Goal: Contribute content

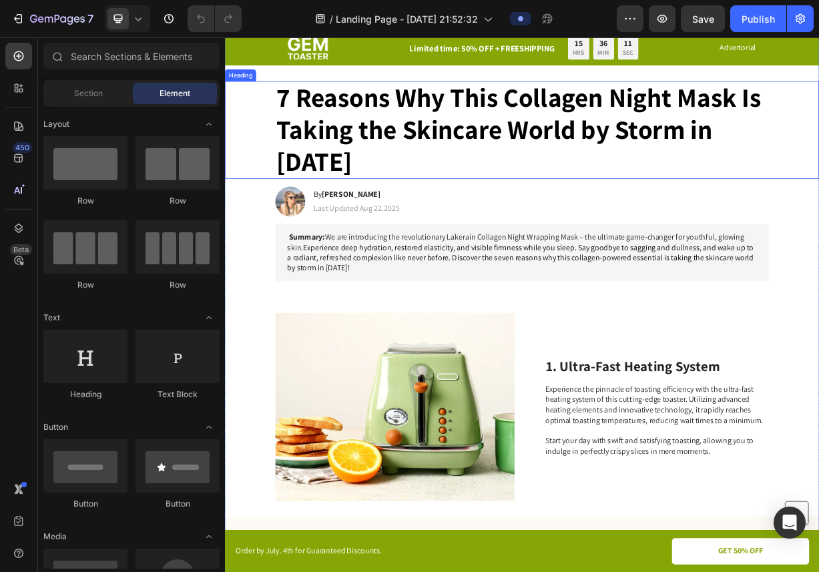
scroll to position [51, 0]
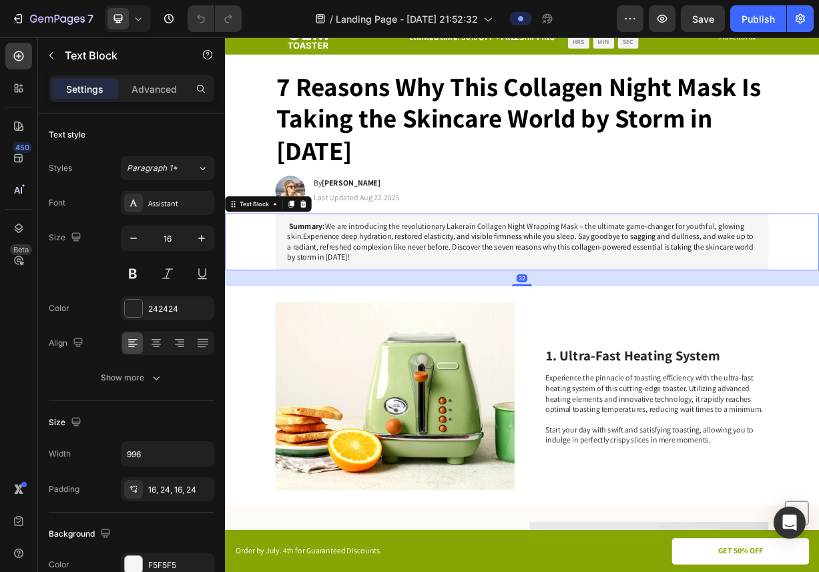
click at [375, 303] on span "Experience deep hydration, restored elasticity, and visible firmness while you …" at bounding box center [623, 319] width 629 height 42
click at [372, 324] on span "Experience deep hydration, restored elasticity, and visible firmness while you …" at bounding box center [623, 319] width 629 height 42
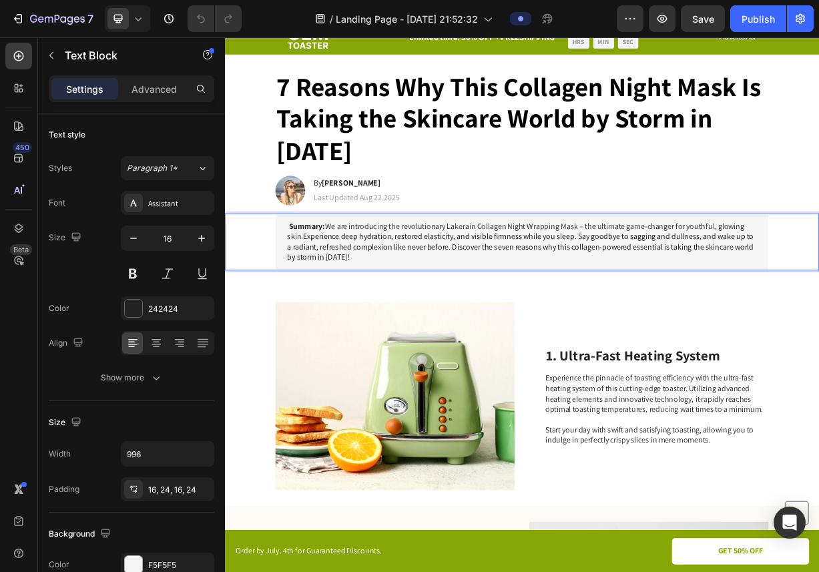
click at [373, 333] on p "Summary: We are introducing the revolutionary Lakerain Collagen Night Wrapping …" at bounding box center [625, 312] width 633 height 55
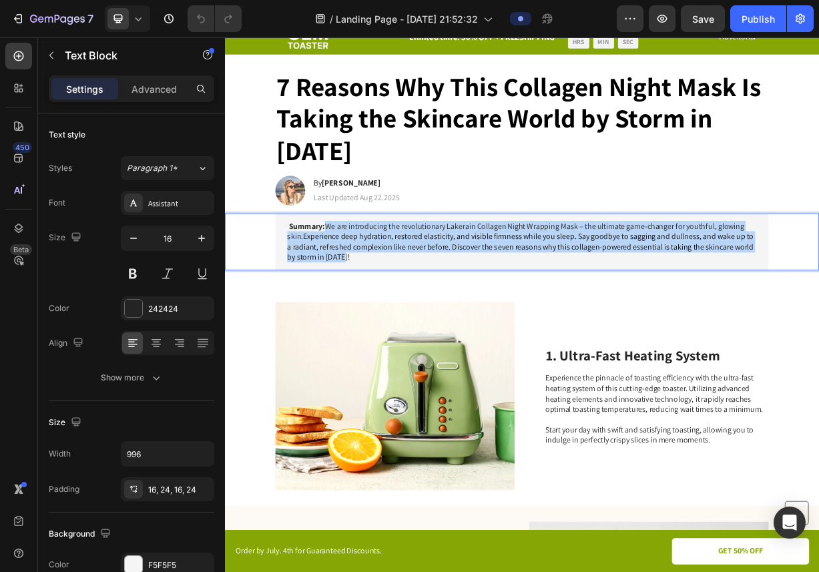
drag, startPoint x: 373, startPoint y: 333, endPoint x: 363, endPoint y: 288, distance: 46.6
click at [363, 288] on p "Summary: We are introducing the revolutionary Lakerain Collagen Night Wrapping …" at bounding box center [625, 312] width 633 height 55
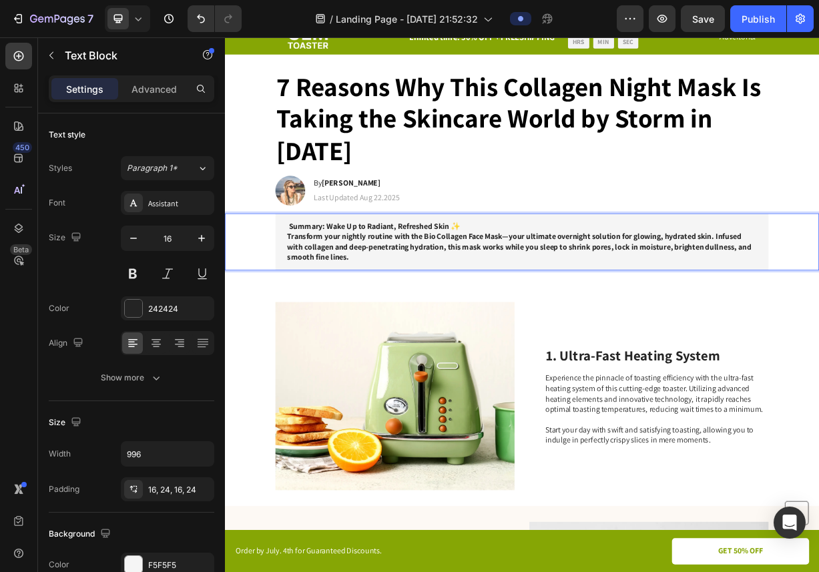
click at [357, 292] on strong "Summary: Wake Up to Radiant, Refreshed Skin ✨" at bounding box center [427, 291] width 232 height 14
click at [363, 292] on strong "Summary: Wake Up to Radiant, Refreshed Skin ✨" at bounding box center [427, 291] width 232 height 14
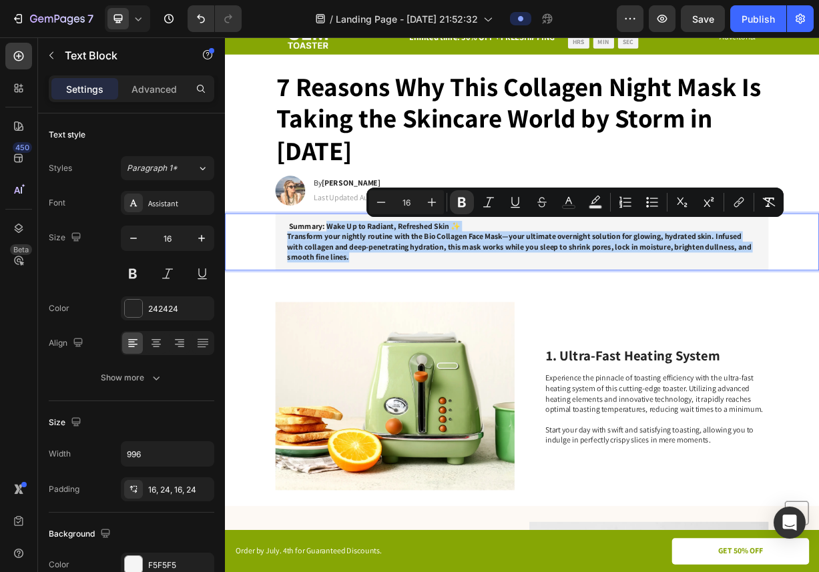
drag, startPoint x: 363, startPoint y: 292, endPoint x: 408, endPoint y: 334, distance: 61.9
click at [408, 334] on p "Summary: Wake Up to Radiant, Refreshed Skin ✨ Transform your nightly routine wi…" at bounding box center [625, 312] width 633 height 55
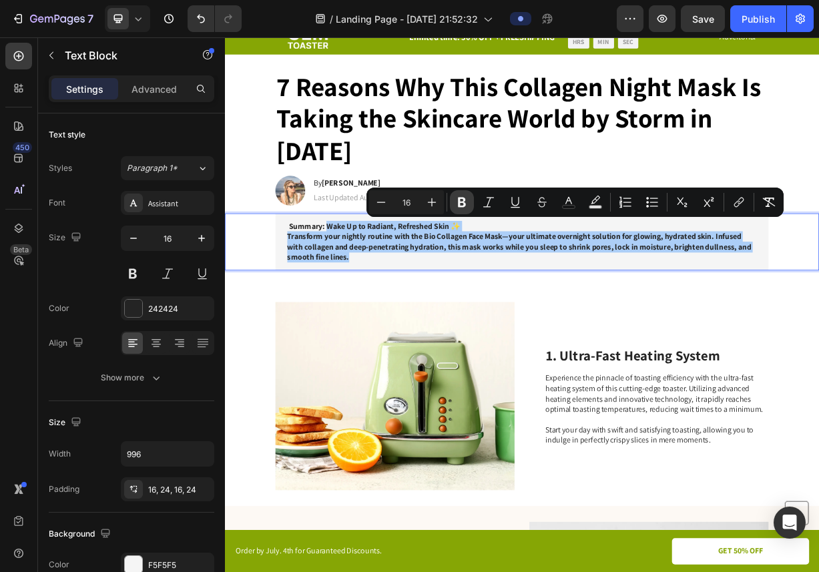
click at [464, 205] on icon "Editor contextual toolbar" at bounding box center [462, 203] width 8 height 10
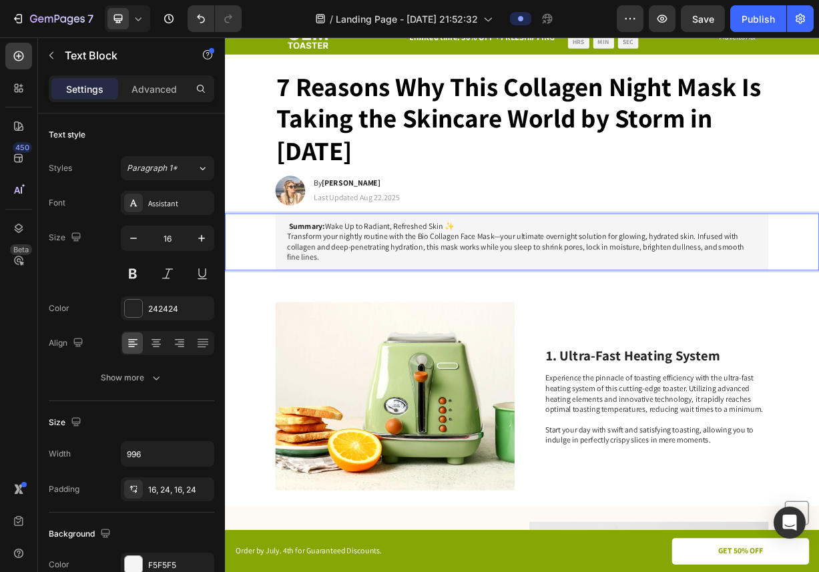
click at [447, 328] on p "Summary: Wake Up to Radiant, Refreshed Skin ✨ Transform your nightly routine wi…" at bounding box center [625, 312] width 633 height 55
click at [363, 288] on p "Summary: Wake Up to Radiant, Refreshed Skin ✨ Transform your nightly routine wi…" at bounding box center [625, 312] width 633 height 55
click at [503, 324] on p "Summary: ✨ Wake Up to Radiant, Refreshed Skin ✨ Transform your nightly routine …" at bounding box center [625, 312] width 633 height 55
click at [540, 288] on p "Summary: ✨ Wake Up to Radiant, Refreshed Skin ✨ Transform your nightly routine …" at bounding box center [625, 312] width 633 height 55
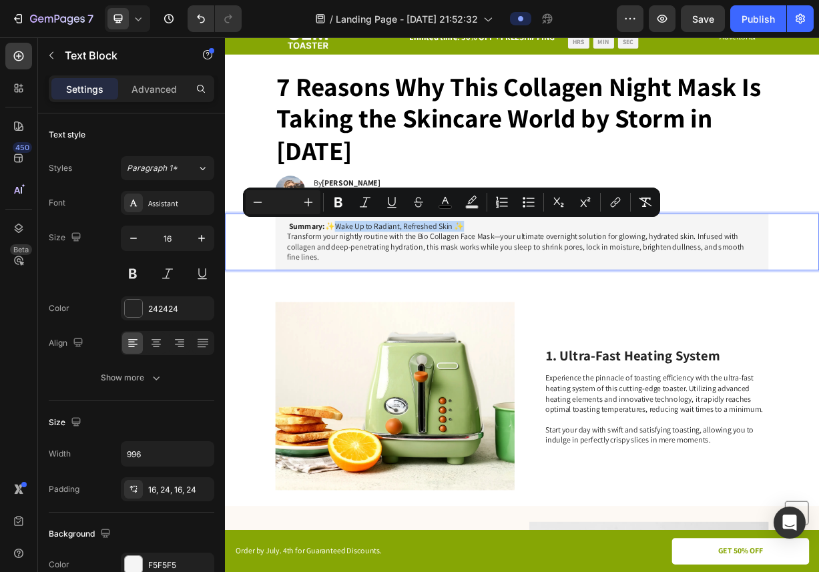
drag, startPoint x: 543, startPoint y: 290, endPoint x: 368, endPoint y: 290, distance: 175.6
click at [368, 290] on p "Summary: ✨ Wake Up to Radiant, Refreshed Skin ✨ Transform your nightly routine …" at bounding box center [625, 312] width 633 height 55
click at [369, 290] on span "✨" at bounding box center [366, 291] width 13 height 14
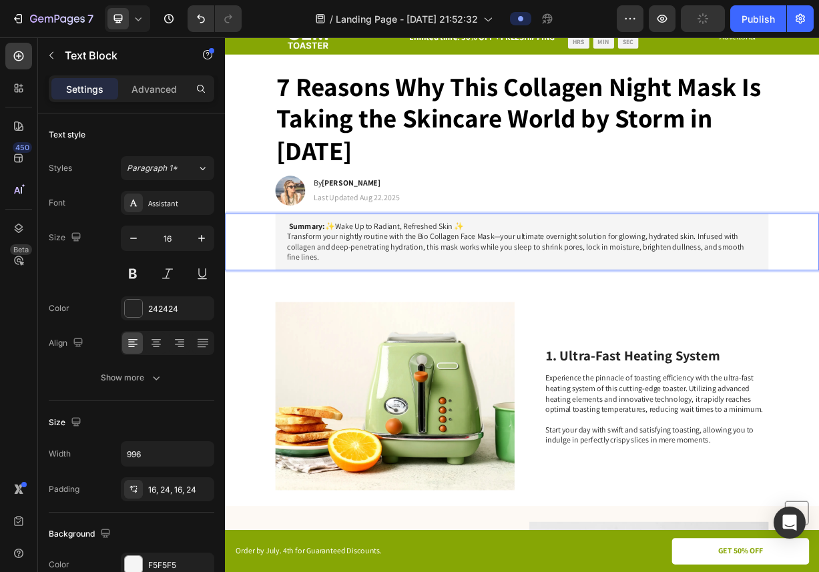
click at [307, 306] on div "Summary: ✨ Wake Up to Radiant, Refreshed Skin ✨ Transform your nightly routine …" at bounding box center [625, 312] width 665 height 77
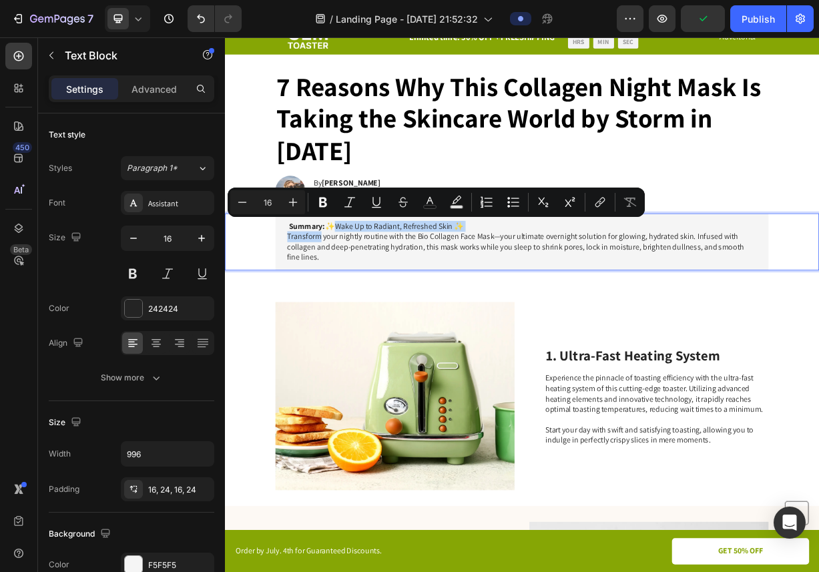
drag, startPoint x: 307, startPoint y: 306, endPoint x: 395, endPoint y: 289, distance: 89.2
click at [395, 289] on div "Summary: ✨ Wake Up to Radiant, Refreshed Skin ✨ Transform your nightly routine …" at bounding box center [625, 312] width 665 height 77
click at [366, 293] on span "✨" at bounding box center [366, 291] width 13 height 14
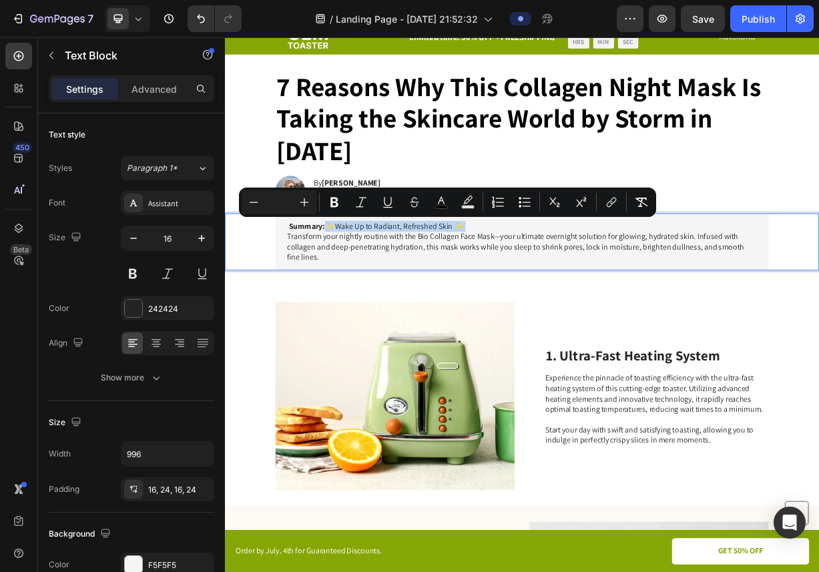
drag, startPoint x: 366, startPoint y: 293, endPoint x: 610, endPoint y: 294, distance: 244.4
click at [610, 294] on p "Summary: ✨ Wake Up to Radiant, Refreshed Skin ✨ Transform your nightly routine …" at bounding box center [625, 312] width 633 height 55
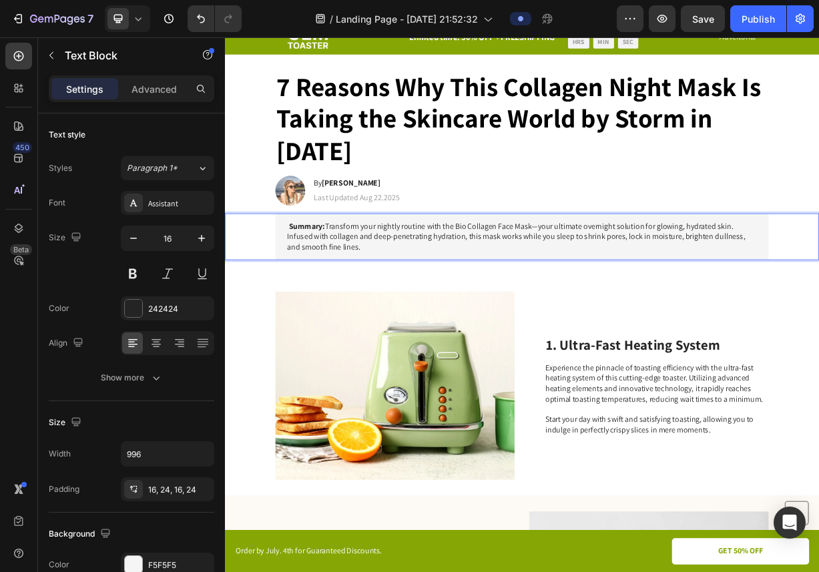
click at [487, 314] on p "Summary: Transform your nightly routine with the Bio Collagen Face Mask—your ul…" at bounding box center [625, 305] width 633 height 41
click at [360, 292] on strong "Summary:" at bounding box center [335, 291] width 49 height 14
click at [366, 291] on strong "Summary: Wake Up to Radiant, Refreshed Skin." at bounding box center [422, 291] width 222 height 14
drag, startPoint x: 366, startPoint y: 291, endPoint x: 521, endPoint y: 291, distance: 154.9
click at [521, 291] on strong "Summary: Wake Up to Radiant, Refreshed Skin." at bounding box center [422, 291] width 222 height 14
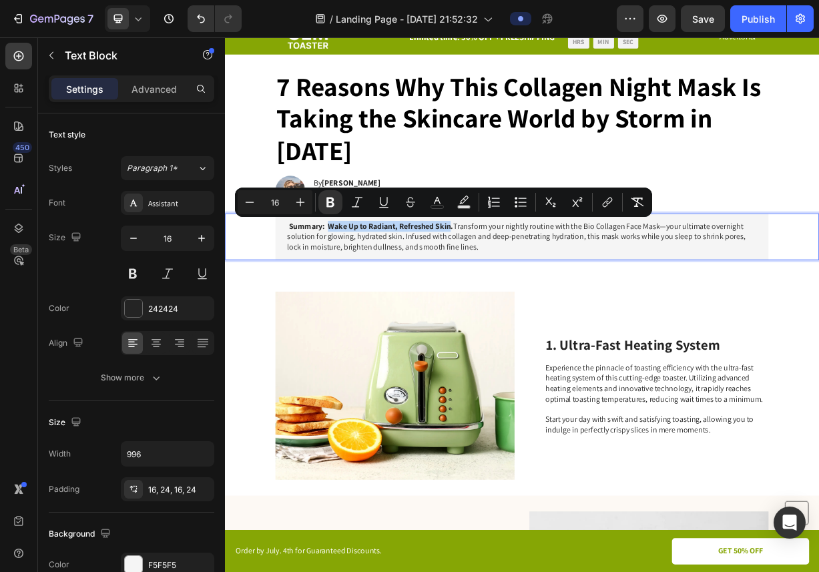
click at [527, 294] on strong "Summary: Wake Up to Radiant, Refreshed Skin." at bounding box center [422, 291] width 222 height 14
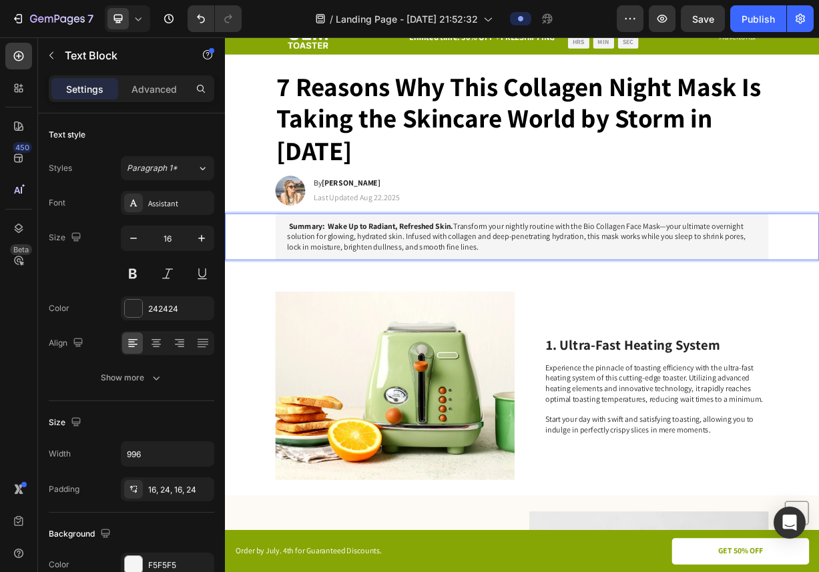
click at [533, 293] on strong "Summary: Wake Up to Radiant, Refreshed Skin." at bounding box center [422, 291] width 222 height 14
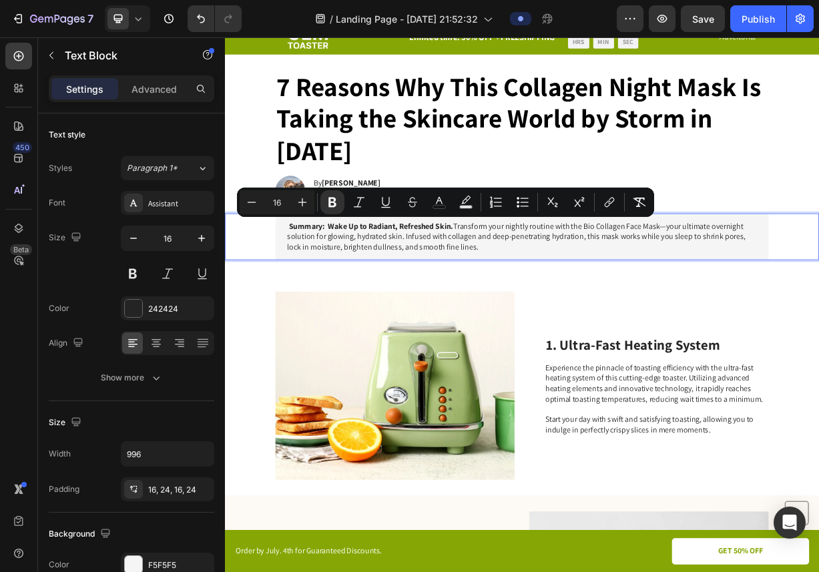
drag, startPoint x: 534, startPoint y: 293, endPoint x: 369, endPoint y: 286, distance: 165.1
click at [369, 286] on strong "Summary: Wake Up to Radiant, Refreshed Skin." at bounding box center [422, 291] width 222 height 14
click at [334, 200] on icon "Editor contextual toolbar" at bounding box center [332, 203] width 8 height 10
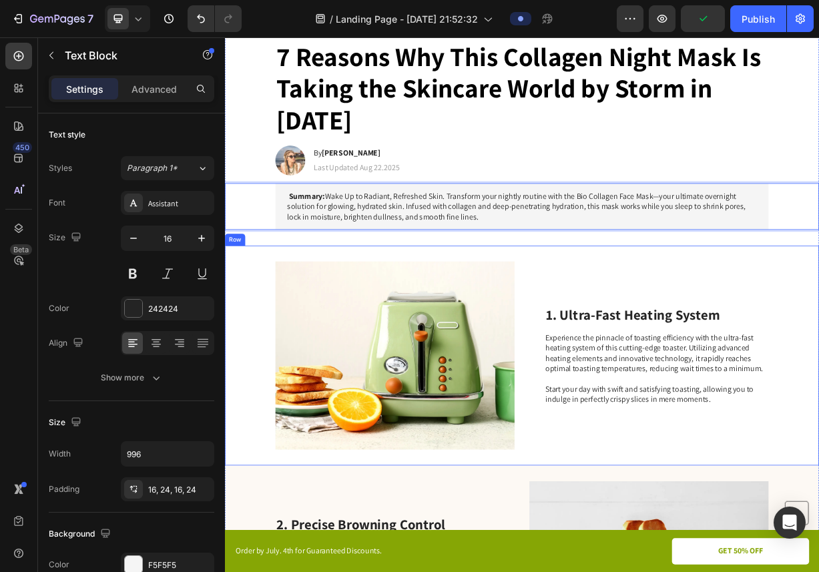
scroll to position [95, 0]
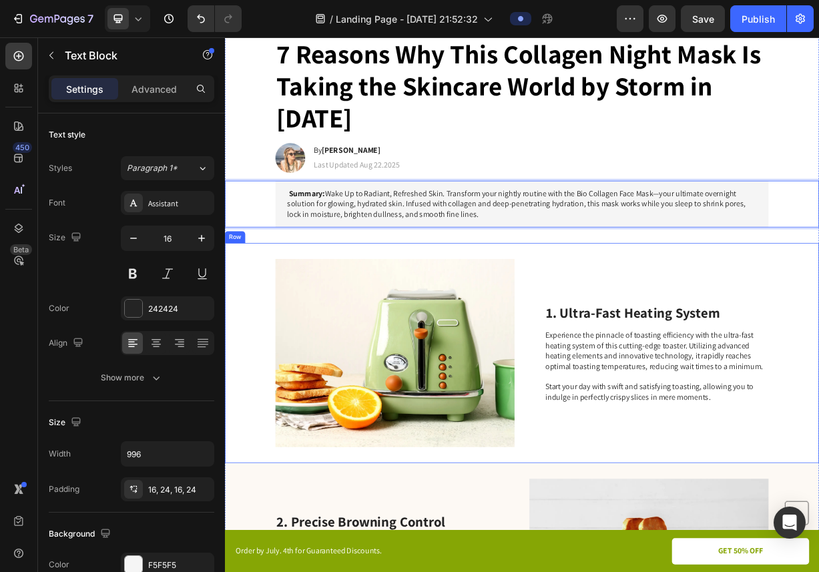
click at [649, 389] on div "Image 1. Ultra-Fast Heating System Heading Experience the pinnacle of toasting …" at bounding box center [625, 462] width 801 height 296
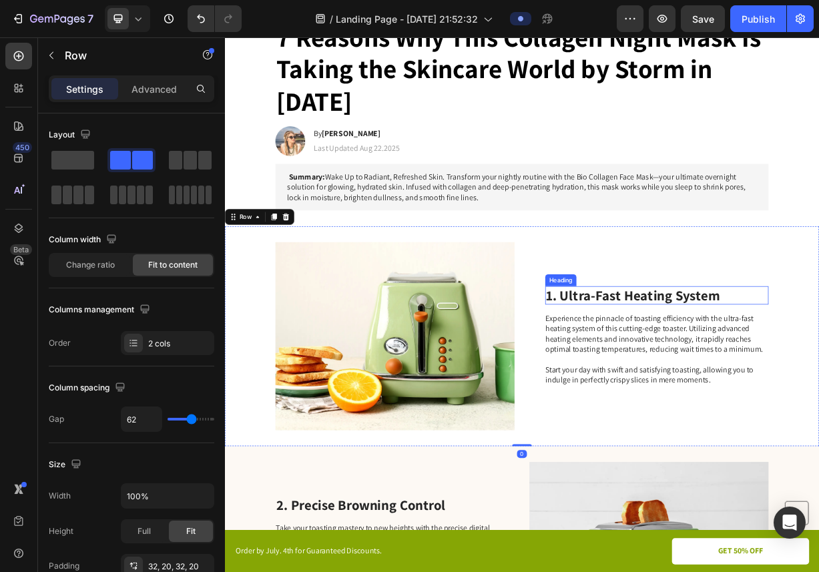
scroll to position [124, 0]
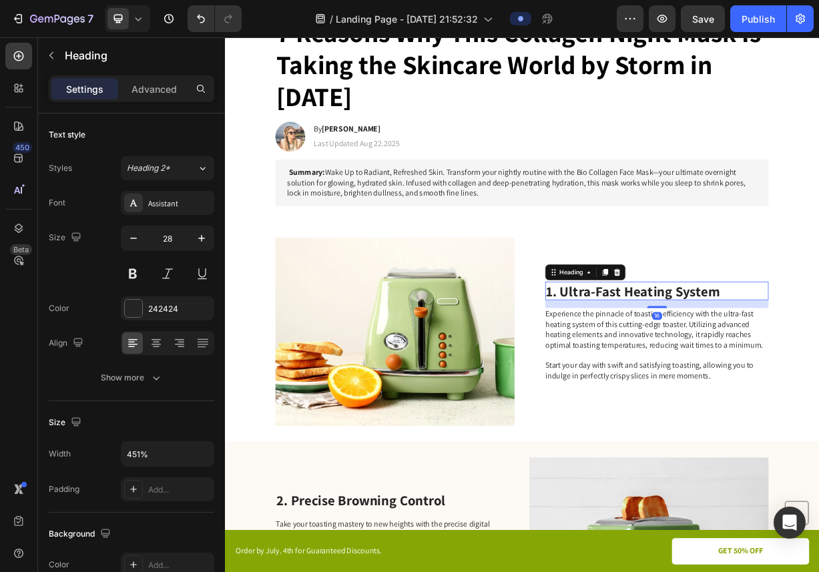
click at [682, 380] on h2 "1. Ultra-Fast Heating System" at bounding box center [807, 379] width 301 height 25
click at [666, 377] on h2 "1. Ultra-Fast Heating System" at bounding box center [807, 379] width 301 height 25
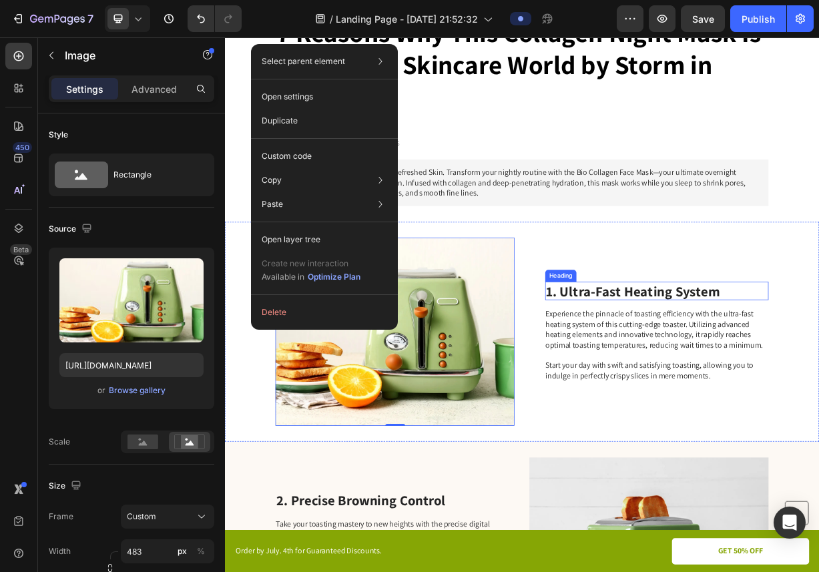
click at [694, 378] on p "1. Ultra-Fast Heating System" at bounding box center [807, 379] width 298 height 23
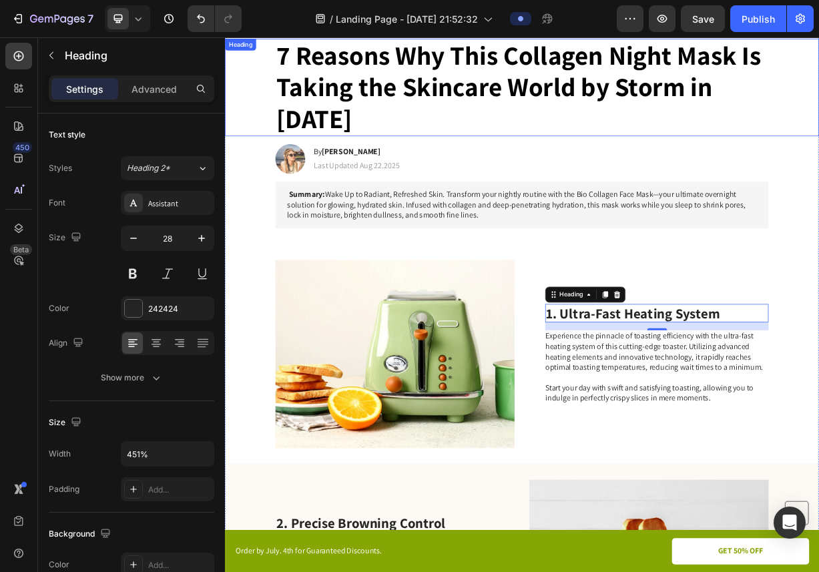
scroll to position [92, 0]
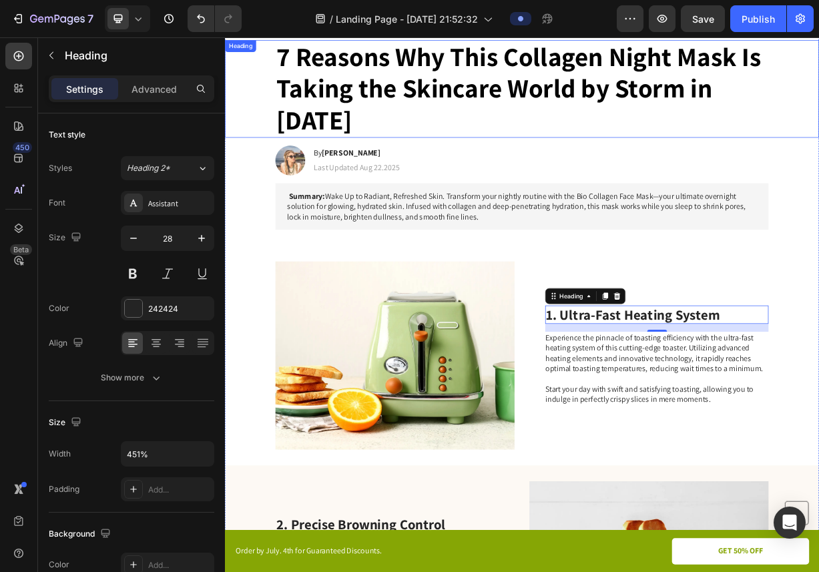
click at [297, 68] on strong "7 Reasons Why This Collagen Night Mask Is Taking the Skincare World by Storm in…" at bounding box center [621, 105] width 654 height 132
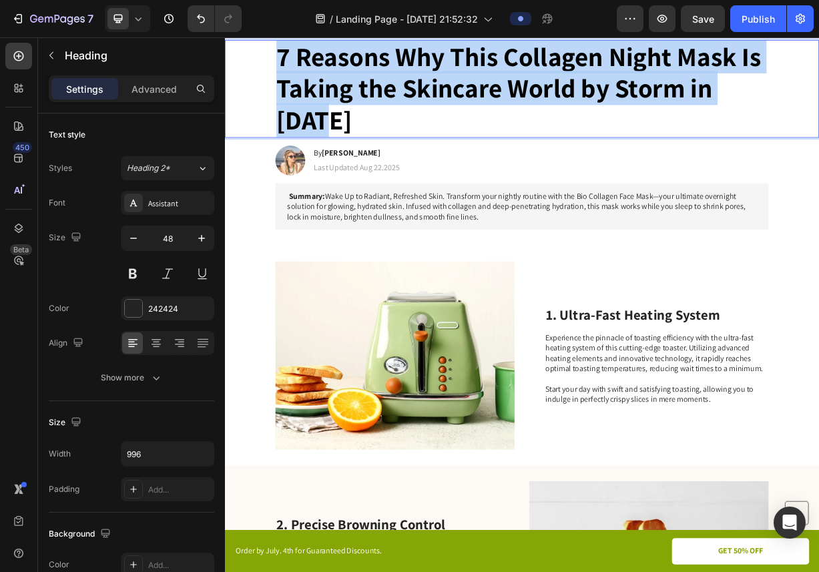
drag, startPoint x: 297, startPoint y: 68, endPoint x: 371, endPoint y: 148, distance: 108.7
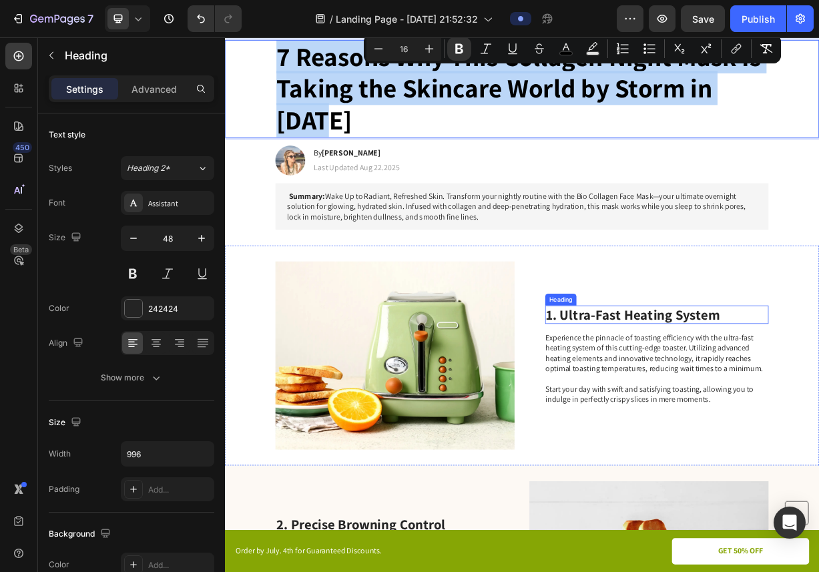
click at [819, 409] on p "1. Ultra-Fast Heating System" at bounding box center [807, 411] width 298 height 23
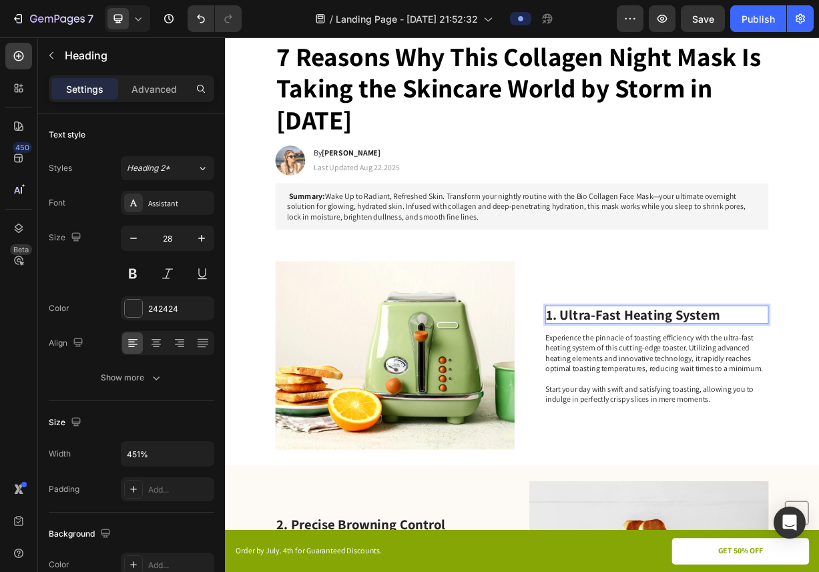
click at [819, 409] on p "1. Ultra-Fast Heating System" at bounding box center [807, 411] width 298 height 23
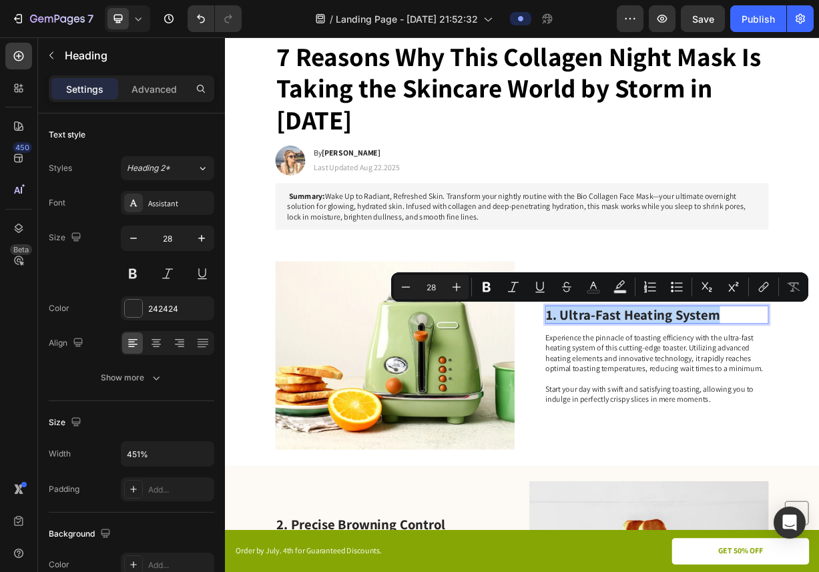
click at [819, 409] on p "1. Ultra-Fast Heating System" at bounding box center [807, 411] width 298 height 23
drag, startPoint x: 879, startPoint y: 409, endPoint x: 690, endPoint y: 407, distance: 189.0
click at [689, 406] on p "1. Ultra-Fast Heating System" at bounding box center [807, 411] width 298 height 23
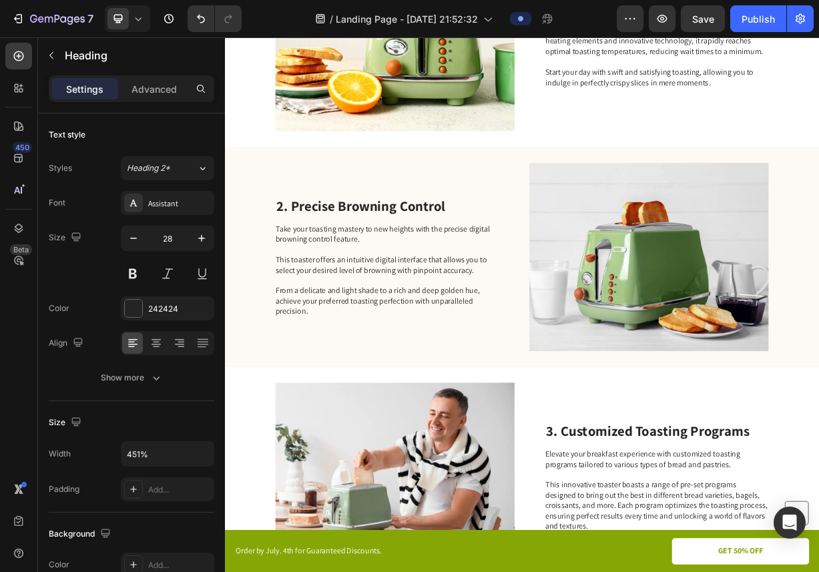
scroll to position [516, 0]
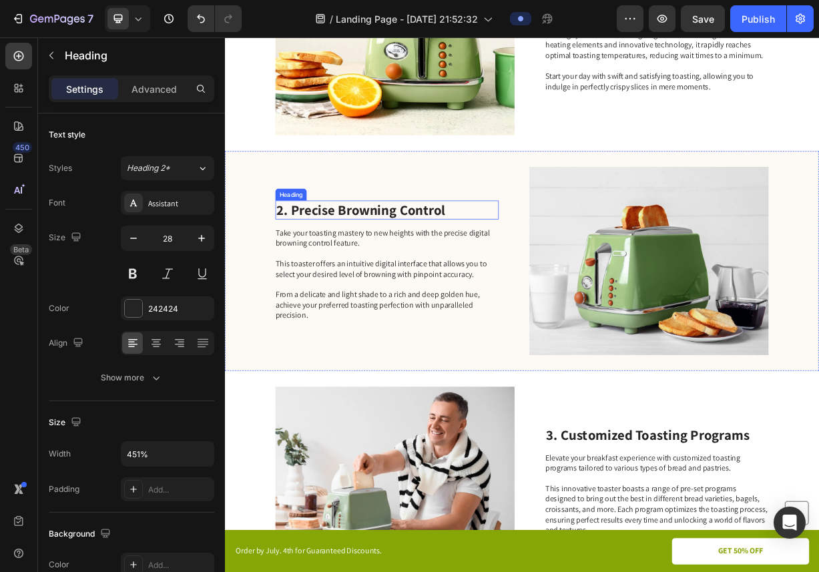
click at [504, 266] on h2 "2. Precise Browning Control" at bounding box center [443, 269] width 301 height 25
click at [499, 266] on h2 "2. Precise Browning Control" at bounding box center [443, 269] width 301 height 25
click at [499, 266] on p "2. Precise Browning Control" at bounding box center [443, 269] width 298 height 23
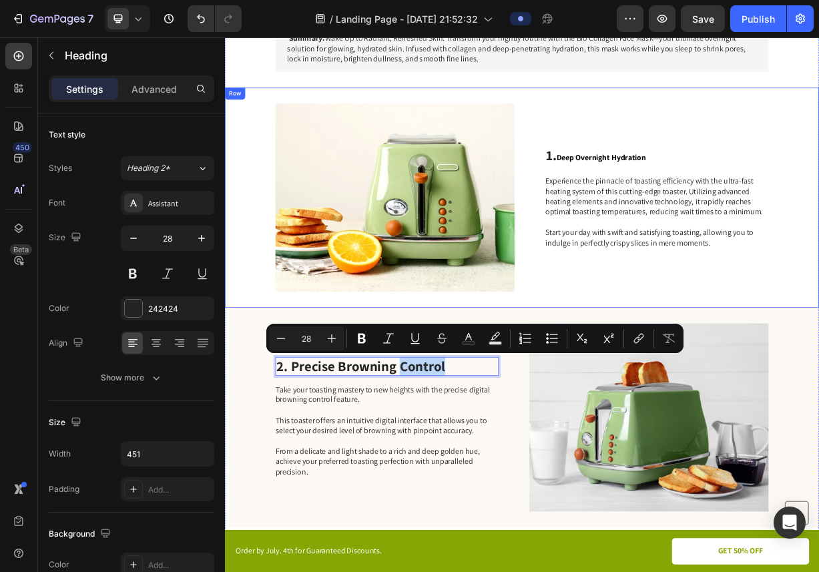
scroll to position [306, 0]
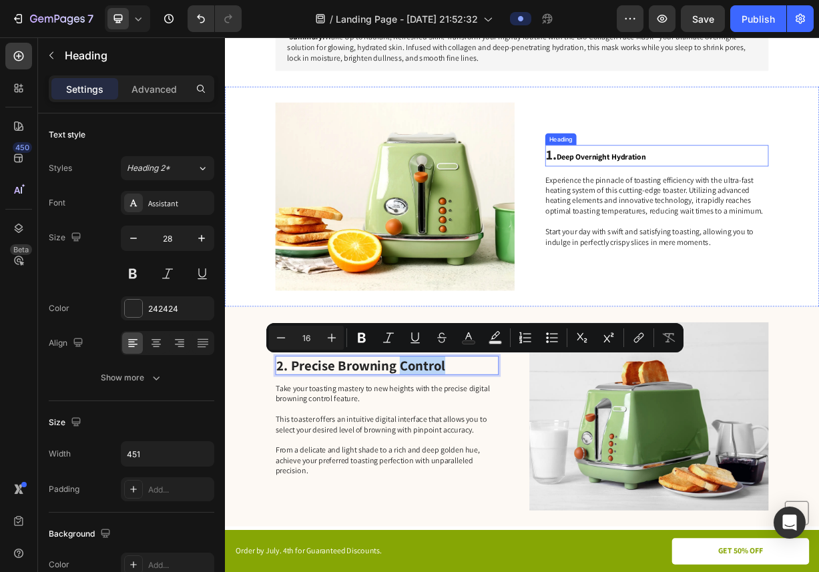
click at [752, 208] on p "1. Deep Overnight Hydration" at bounding box center [807, 197] width 298 height 26
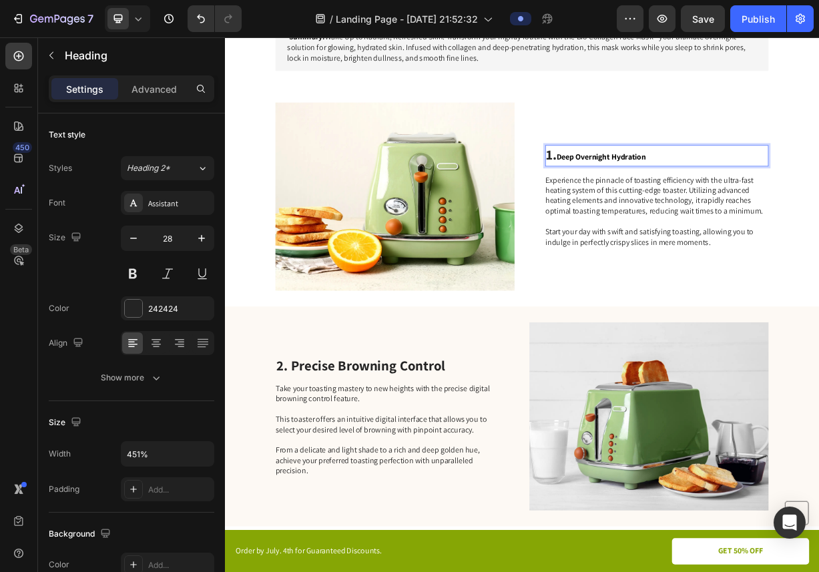
click at [684, 199] on span "Deep Overnight Hydration" at bounding box center [732, 198] width 120 height 14
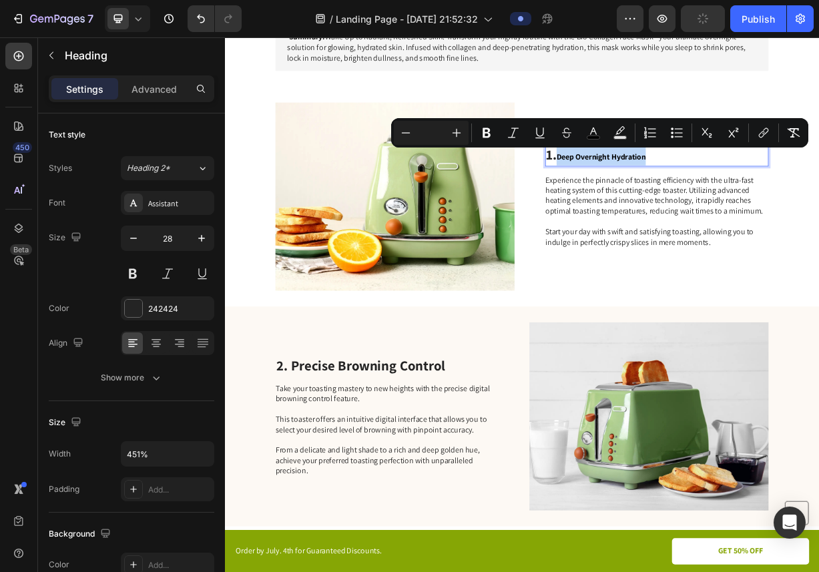
drag, startPoint x: 684, startPoint y: 199, endPoint x: 784, endPoint y: 198, distance: 100.2
click at [785, 198] on span "Deep Overnight Hydration" at bounding box center [732, 198] width 120 height 14
click at [437, 132] on input "Editor contextual toolbar" at bounding box center [431, 133] width 27 height 16
type input "28"
click at [483, 475] on p "2. Precise Browning Control" at bounding box center [443, 479] width 298 height 23
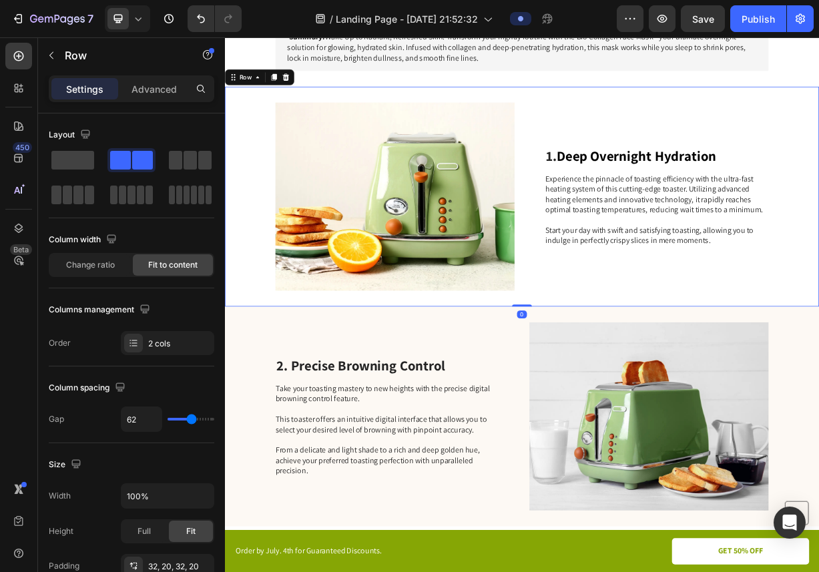
click at [819, 377] on div "Image 1. Deep Overnight Hydration Heading Experience the pinnacle of toasting e…" at bounding box center [625, 251] width 801 height 296
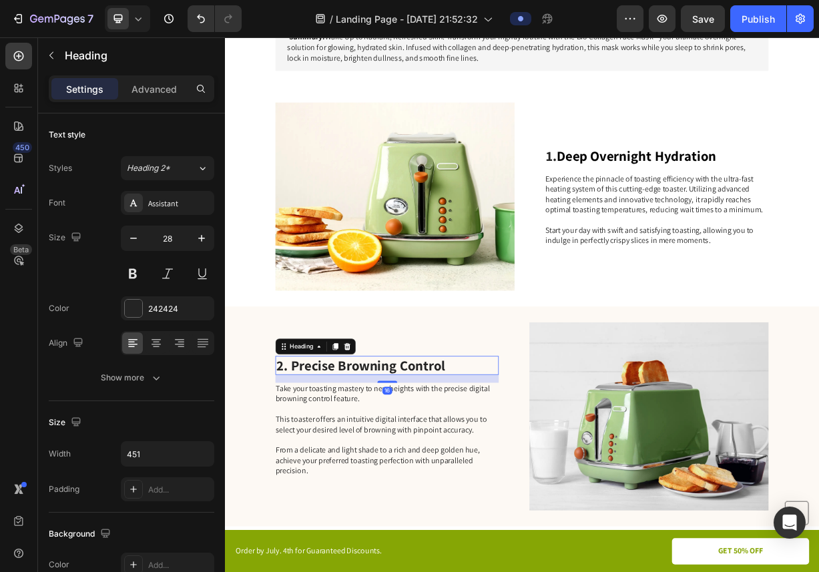
click at [339, 481] on p "2. Precise Browning Control" at bounding box center [443, 479] width 298 height 23
click at [335, 481] on p "2. Precise Browning Control" at bounding box center [443, 479] width 298 height 23
drag, startPoint x: 335, startPoint y: 481, endPoint x: 491, endPoint y: 481, distance: 156.9
click at [491, 481] on p "2. Precise Browning Control" at bounding box center [443, 479] width 298 height 23
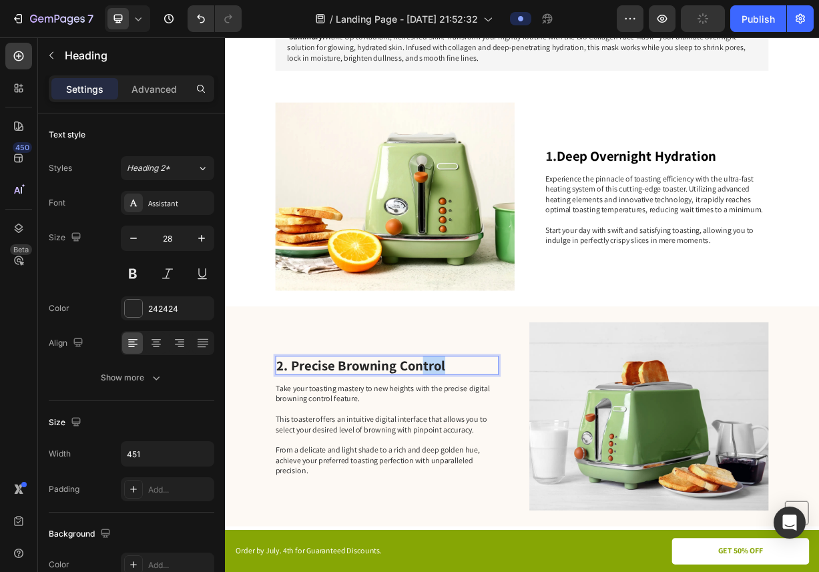
click at [491, 481] on p "2. Precise Browning Control" at bounding box center [443, 479] width 298 height 23
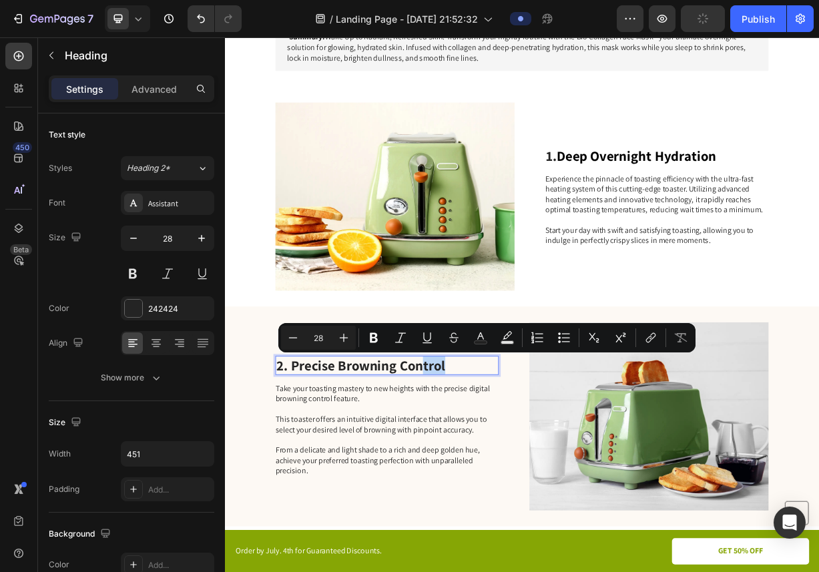
click at [491, 481] on p "2. Precise Browning Control" at bounding box center [443, 479] width 298 height 23
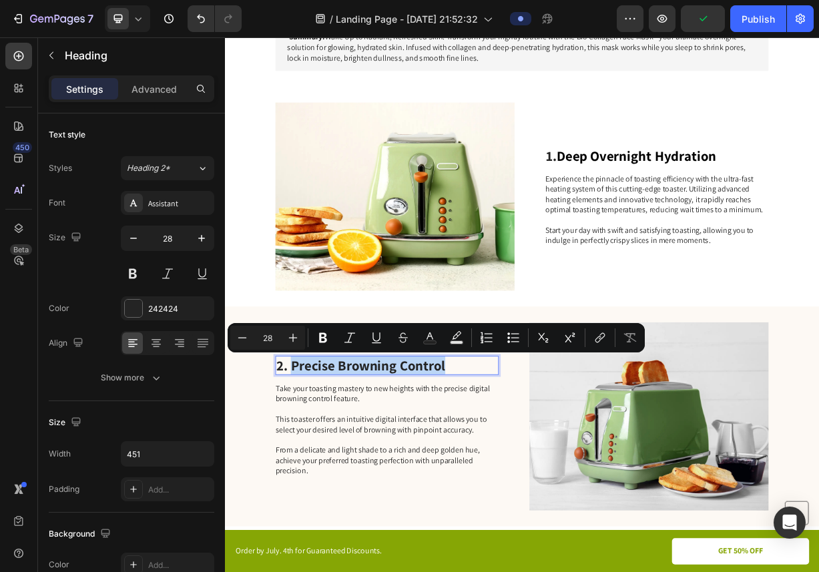
drag, startPoint x: 491, startPoint y: 481, endPoint x: 347, endPoint y: 479, distance: 144.9
click at [347, 479] on p "2. Precise Browning Control" at bounding box center [443, 479] width 298 height 23
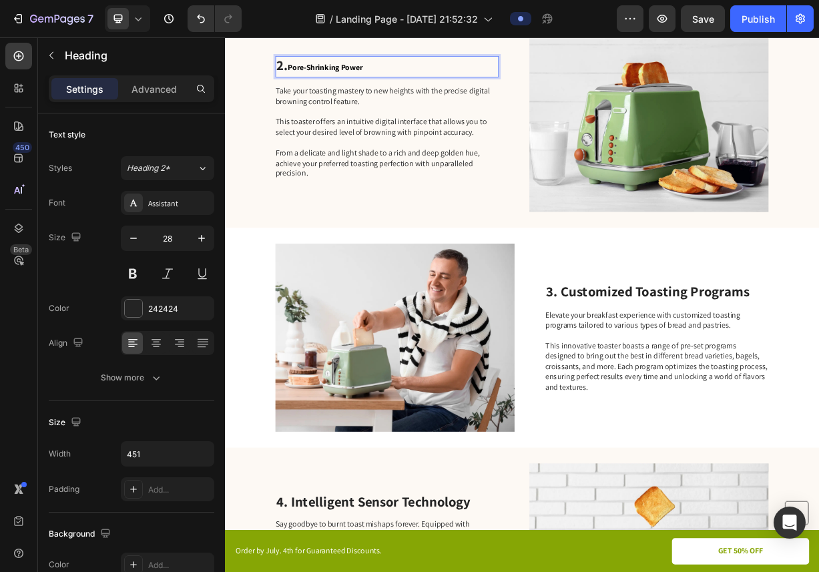
scroll to position [718, 0]
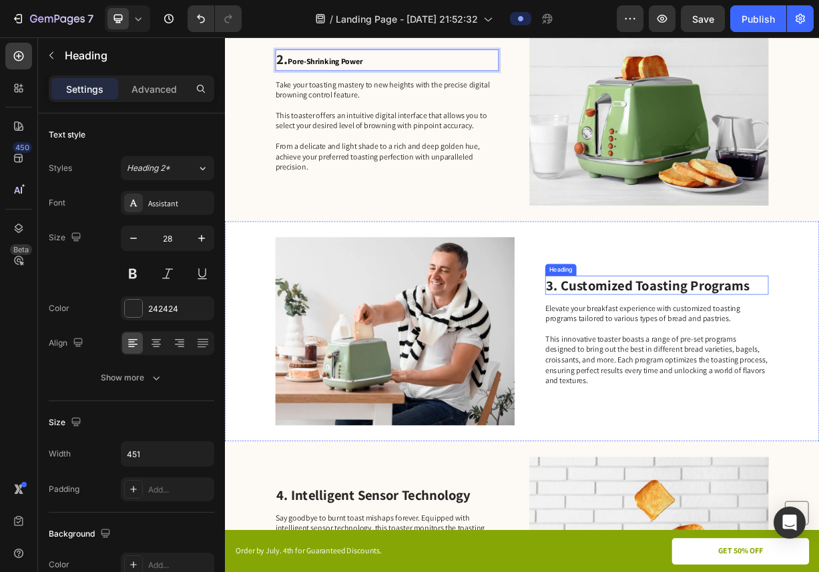
click at [708, 375] on h2 "3. Customized Toasting Programs" at bounding box center [807, 371] width 301 height 25
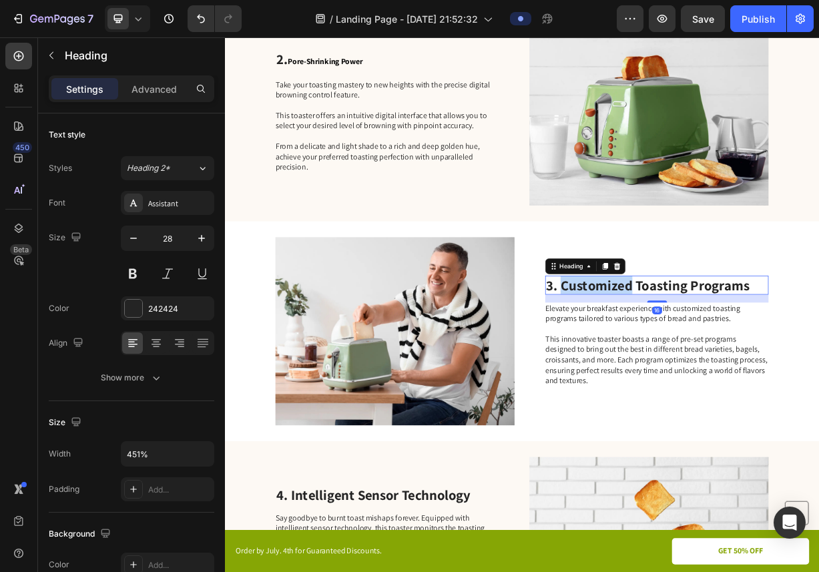
click at [708, 374] on h2 "3. Customized Toasting Programs" at bounding box center [807, 371] width 301 height 25
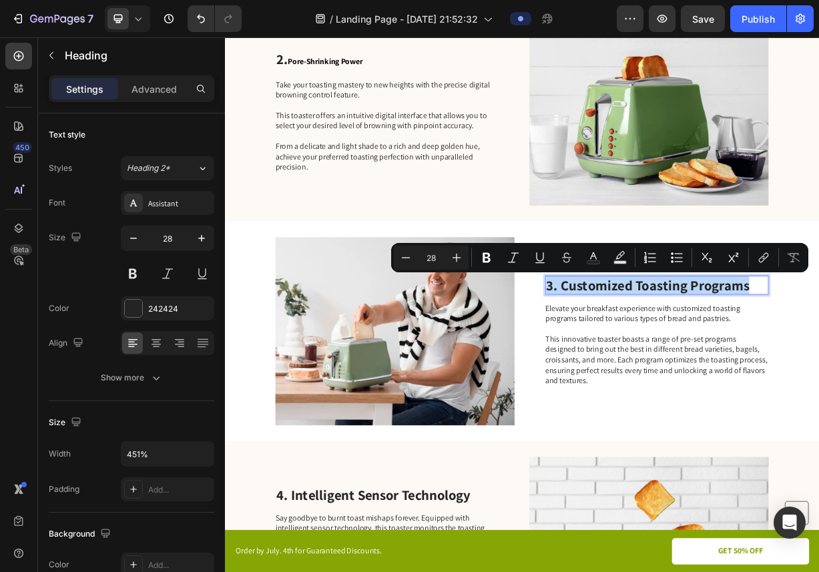
drag, startPoint x: 708, startPoint y: 374, endPoint x: 720, endPoint y: 374, distance: 12.0
click at [720, 374] on p "3. Customized Toasting Programs" at bounding box center [807, 371] width 298 height 23
drag, startPoint x: 720, startPoint y: 374, endPoint x: 898, endPoint y: 370, distance: 177.6
click at [819, 370] on p "3. Customized Toasting Programs" at bounding box center [807, 371] width 298 height 23
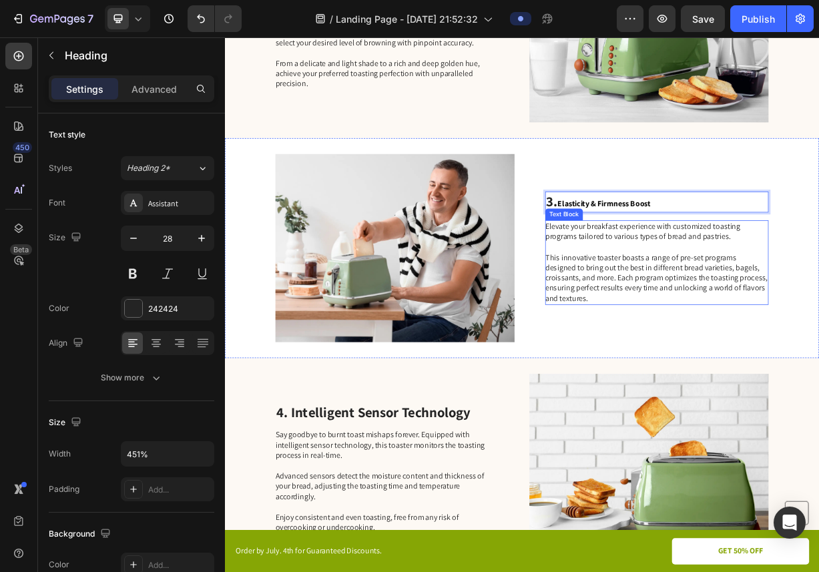
scroll to position [875, 0]
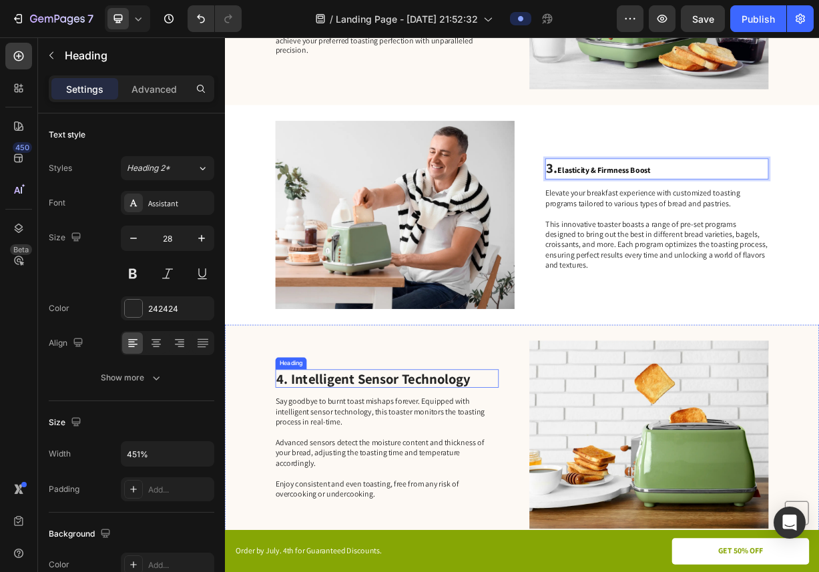
click at [343, 492] on h2 "4. Intelligent Sensor Technology" at bounding box center [443, 497] width 301 height 25
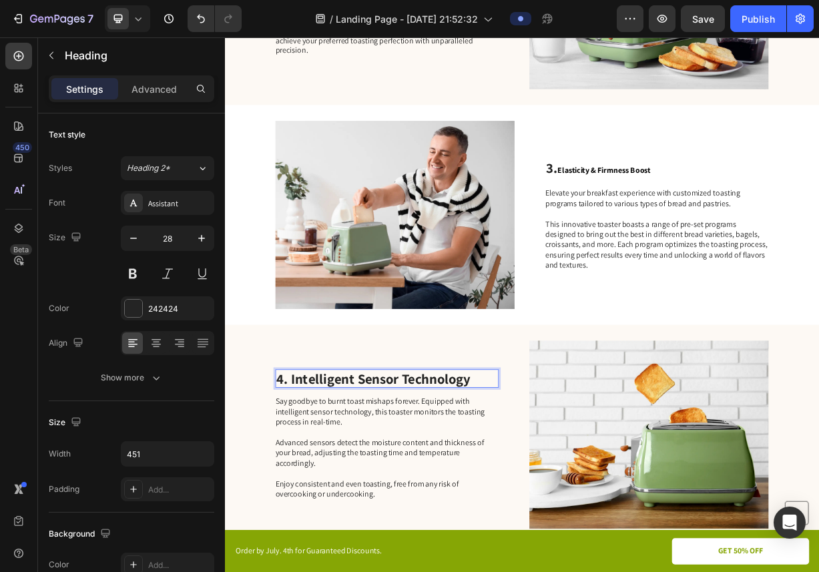
click at [347, 492] on h2 "4. Intelligent Sensor Technology" at bounding box center [443, 497] width 301 height 25
click at [347, 492] on p "4. Intelligent Sensor Technology" at bounding box center [443, 497] width 298 height 23
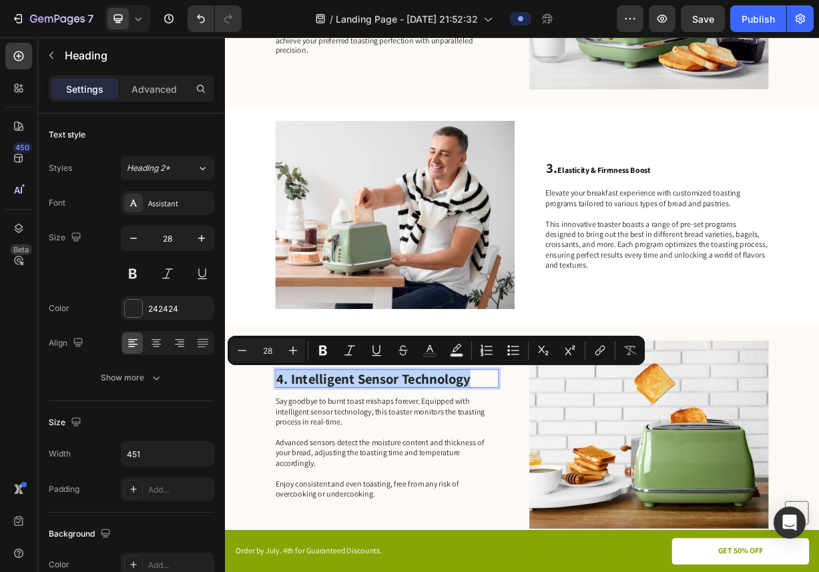
drag, startPoint x: 347, startPoint y: 492, endPoint x: 395, endPoint y: 493, distance: 47.4
click at [395, 493] on p "4. Intelligent Sensor Technology" at bounding box center [443, 497] width 298 height 23
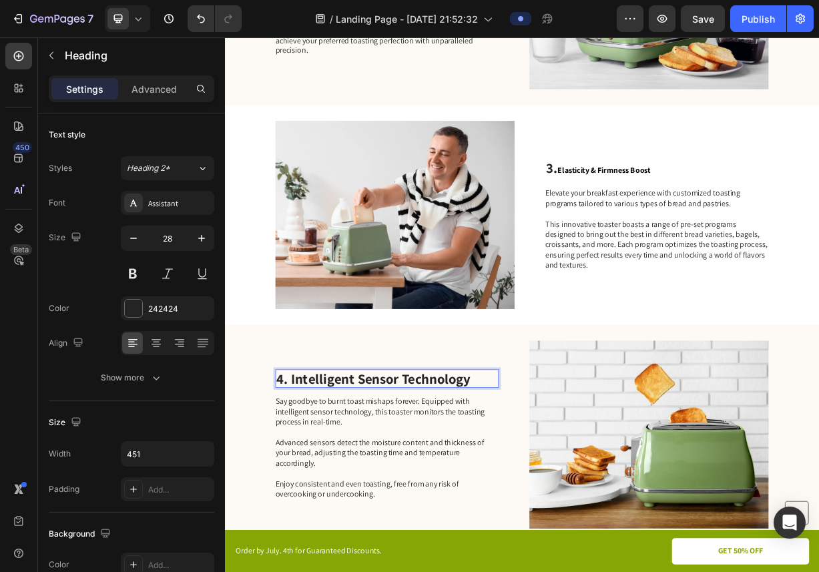
click at [373, 493] on p "4. Intelligent Sensor Technology" at bounding box center [443, 497] width 298 height 23
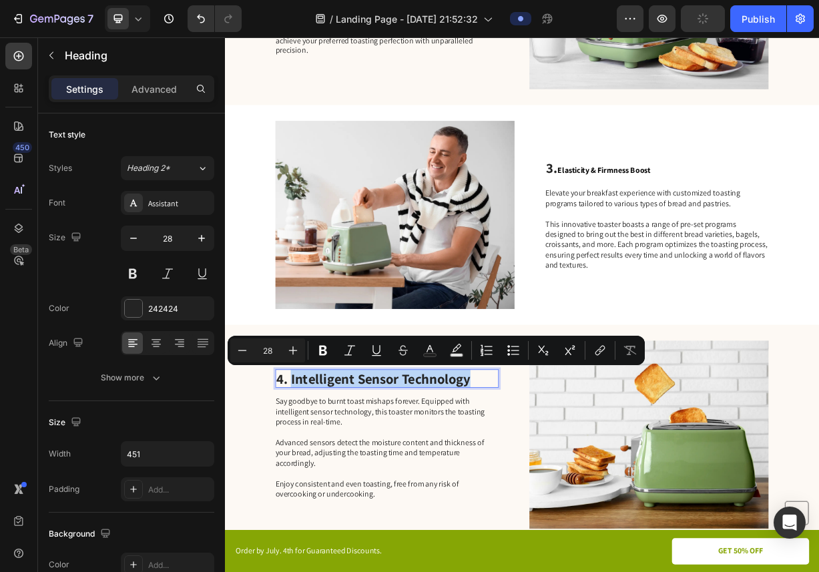
drag, startPoint x: 373, startPoint y: 493, endPoint x: 513, endPoint y: 500, distance: 141.1
click at [513, 500] on p "4. Intelligent Sensor Technology" at bounding box center [443, 497] width 298 height 23
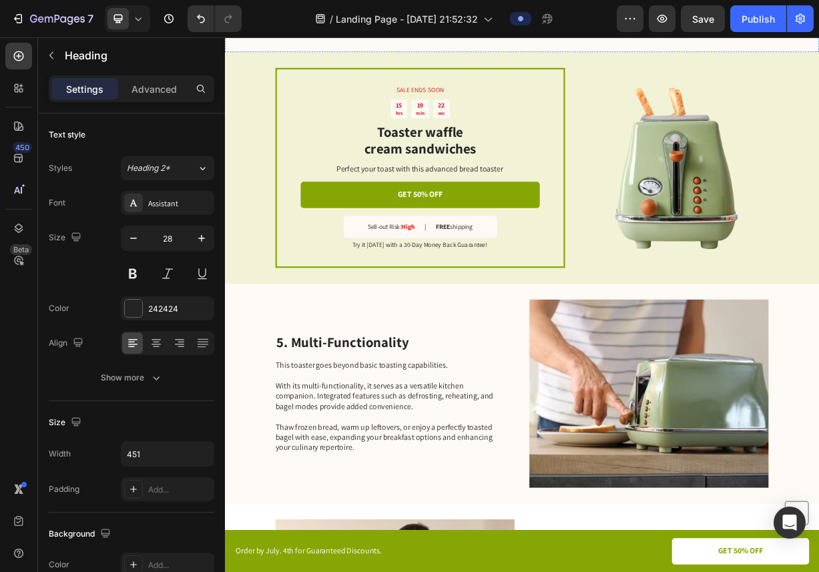
scroll to position [1546, 0]
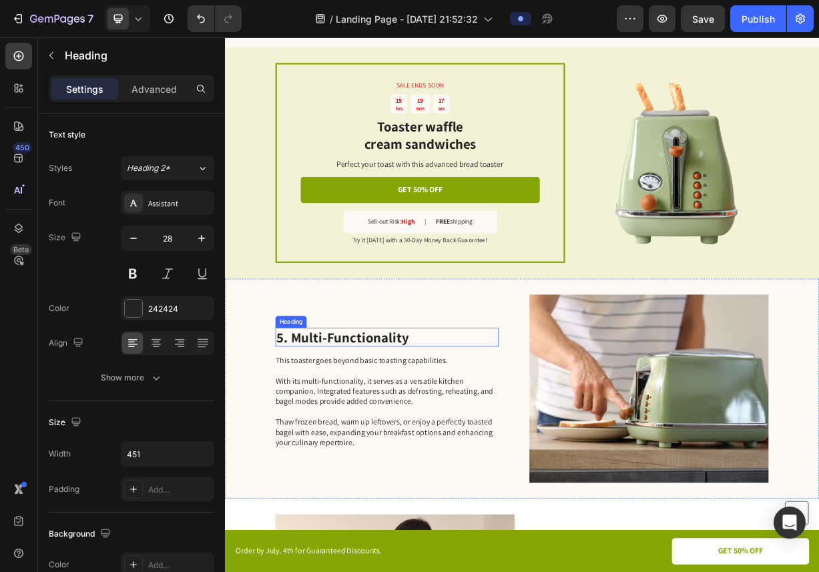
click at [334, 436] on h2 "5. Multi-Functionality" at bounding box center [443, 441] width 301 height 25
click at [337, 437] on h2 "5. Multi-Functionality" at bounding box center [443, 441] width 301 height 25
click at [337, 437] on p "5. Multi-Functionality" at bounding box center [443, 441] width 298 height 23
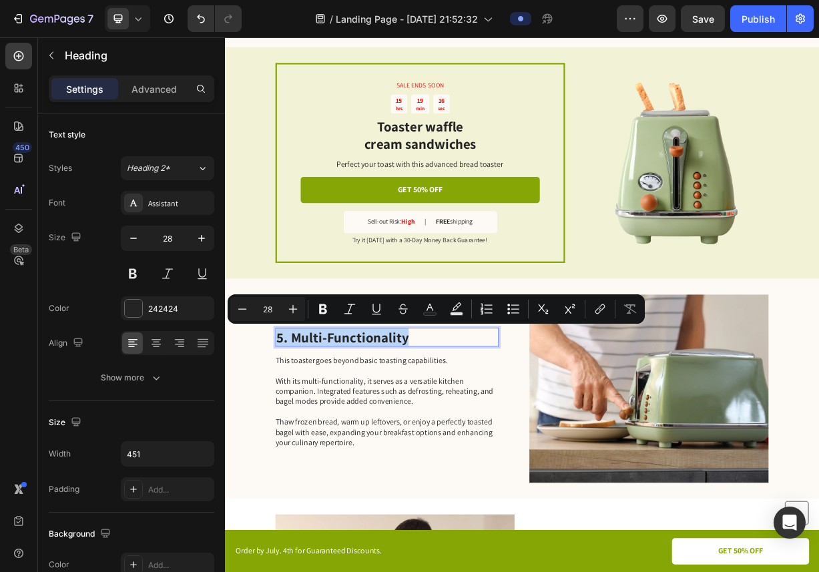
drag, startPoint x: 337, startPoint y: 437, endPoint x: 390, endPoint y: 437, distance: 52.8
click at [390, 437] on p "5. Multi-Functionality" at bounding box center [443, 441] width 298 height 23
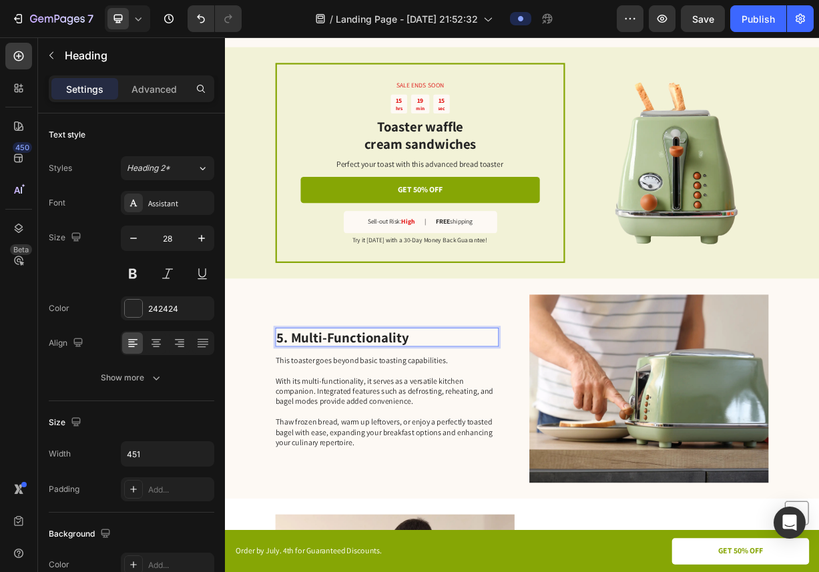
click at [343, 439] on p "5. Multi-Functionality" at bounding box center [443, 441] width 298 height 23
drag, startPoint x: 343, startPoint y: 439, endPoint x: 397, endPoint y: 441, distance: 54.1
click at [397, 441] on p "5. Multi-Functionality" at bounding box center [443, 441] width 298 height 23
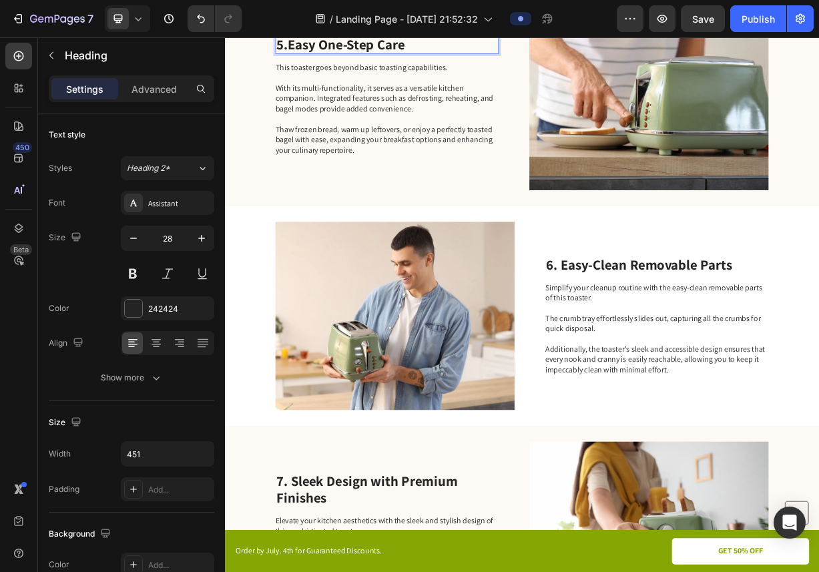
scroll to position [2029, 0]
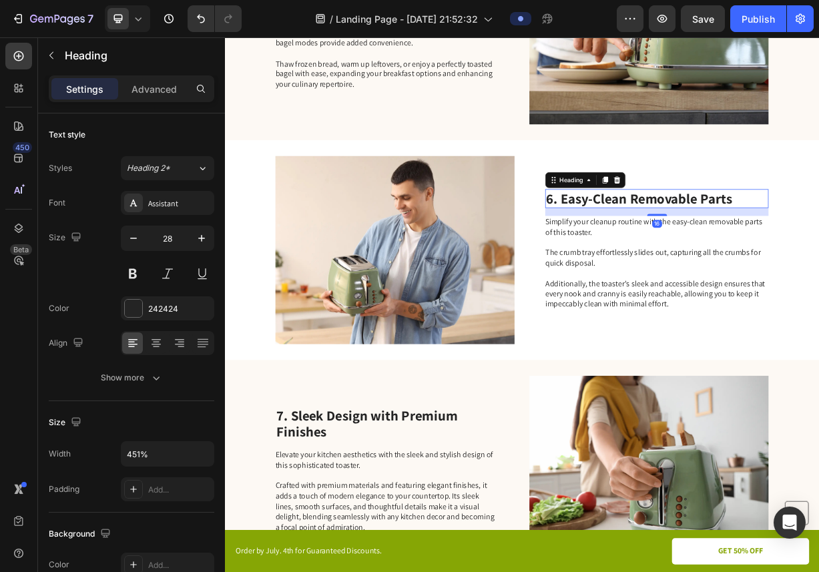
click at [687, 250] on h2 "6. Easy-Clean Removable Parts" at bounding box center [807, 254] width 301 height 25
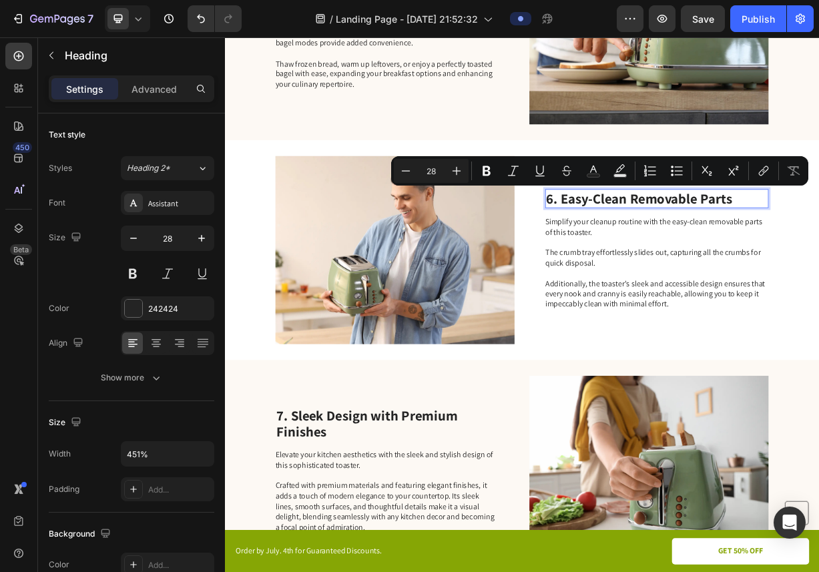
click at [689, 254] on p "6. Easy-Clean Removable Parts" at bounding box center [807, 254] width 298 height 23
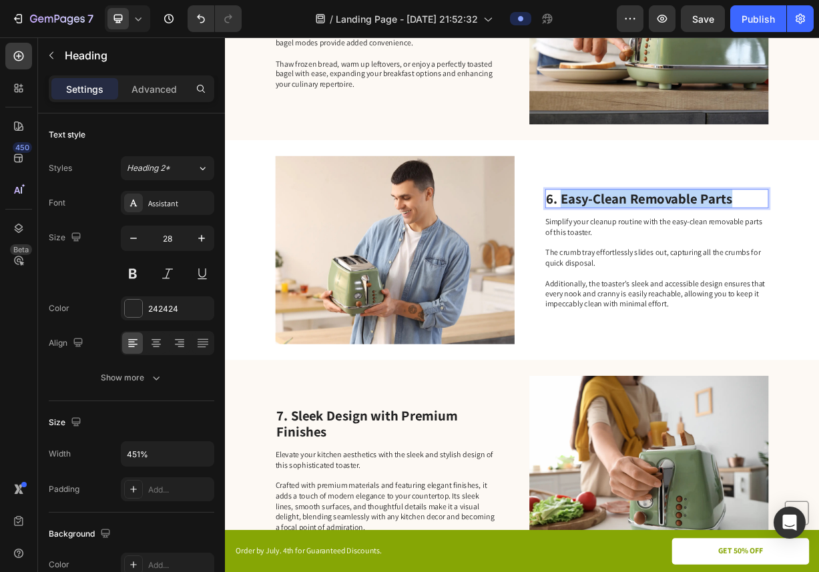
drag, startPoint x: 689, startPoint y: 254, endPoint x: 873, endPoint y: 259, distance: 183.7
click at [819, 259] on p "6. Easy-Clean Removable Parts" at bounding box center [807, 254] width 298 height 23
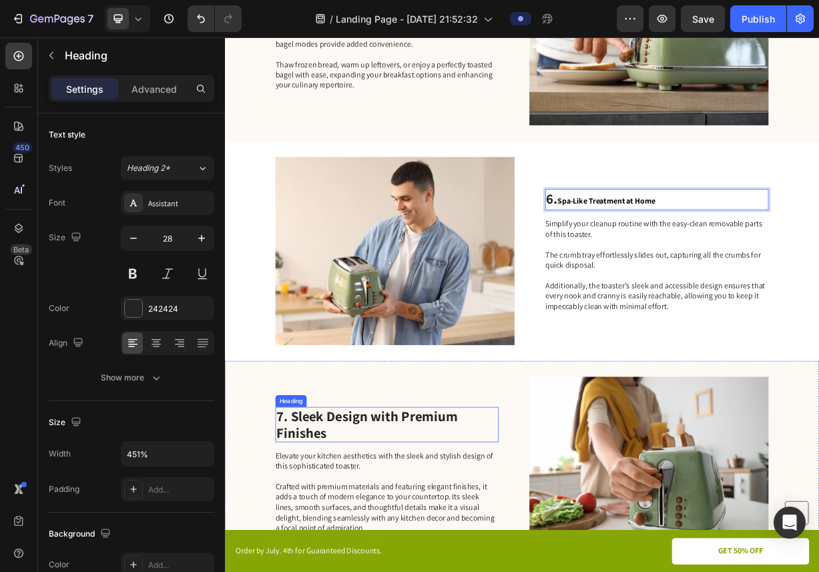
click at [330, 545] on h2 "7. Sleek Design with Premium Finishes" at bounding box center [443, 558] width 301 height 47
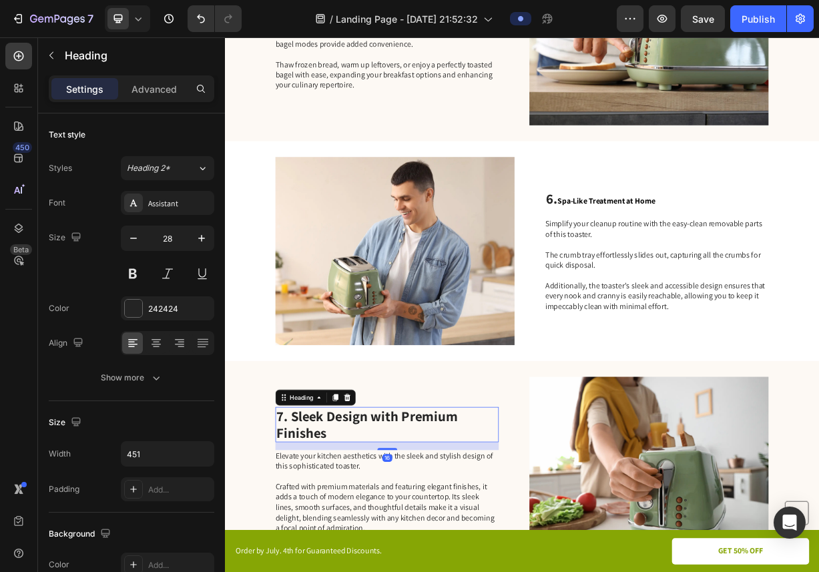
click at [330, 545] on h2 "7. Sleek Design with Premium Finishes" at bounding box center [443, 558] width 301 height 47
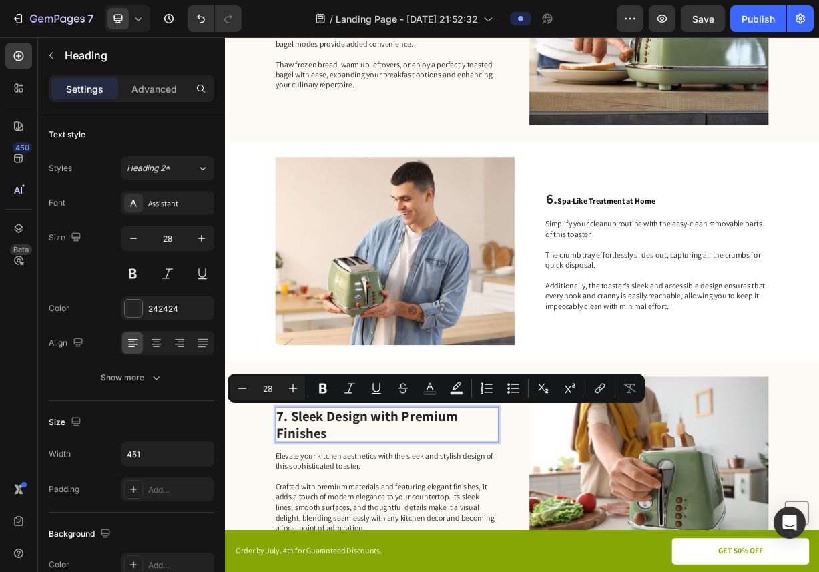
drag, startPoint x: 330, startPoint y: 545, endPoint x: 358, endPoint y: 560, distance: 32.0
click at [358, 560] on p "7. Sleek Design with Premium Finishes" at bounding box center [443, 559] width 298 height 45
click at [358, 568] on p "7. Sleek Design with Premium Finishes" at bounding box center [443, 559] width 298 height 45
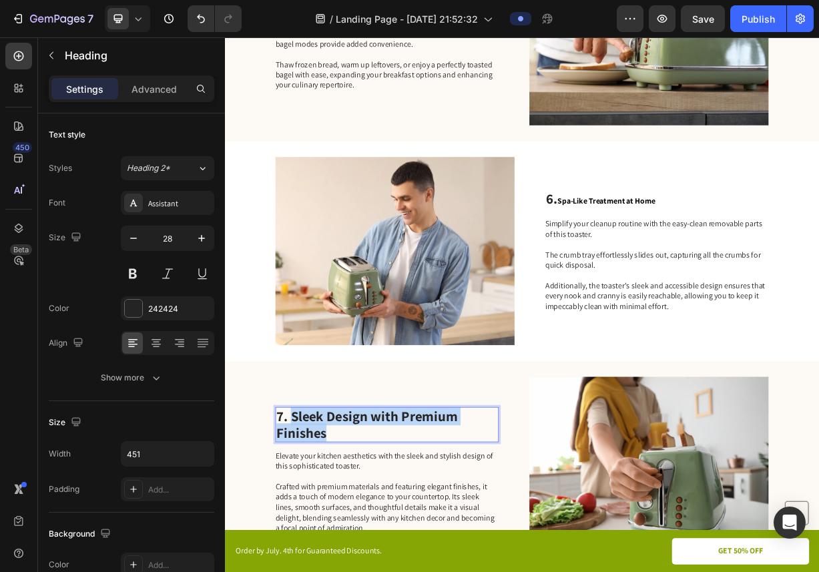
drag, startPoint x: 358, startPoint y: 568, endPoint x: 318, endPoint y: 545, distance: 45.7
click at [318, 545] on p "7. Sleek Design with Premium Finishes" at bounding box center [443, 559] width 298 height 45
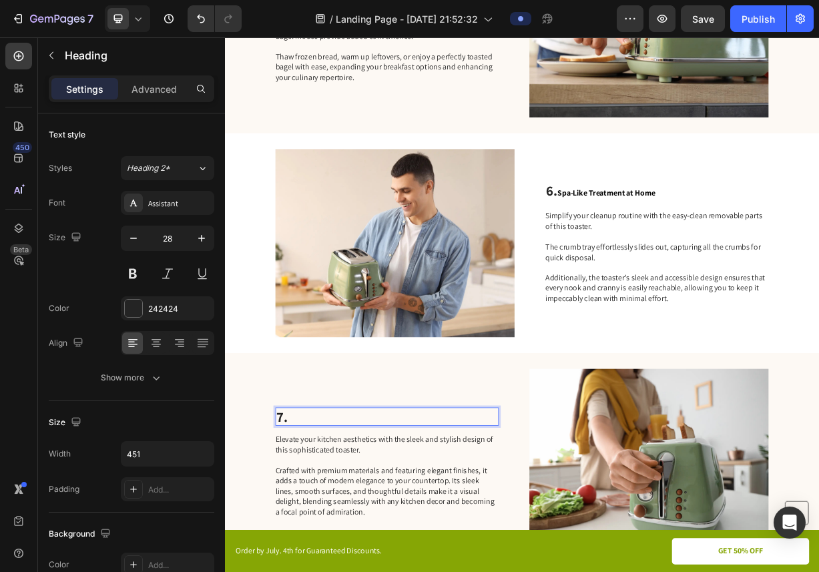
scroll to position [2037, 0]
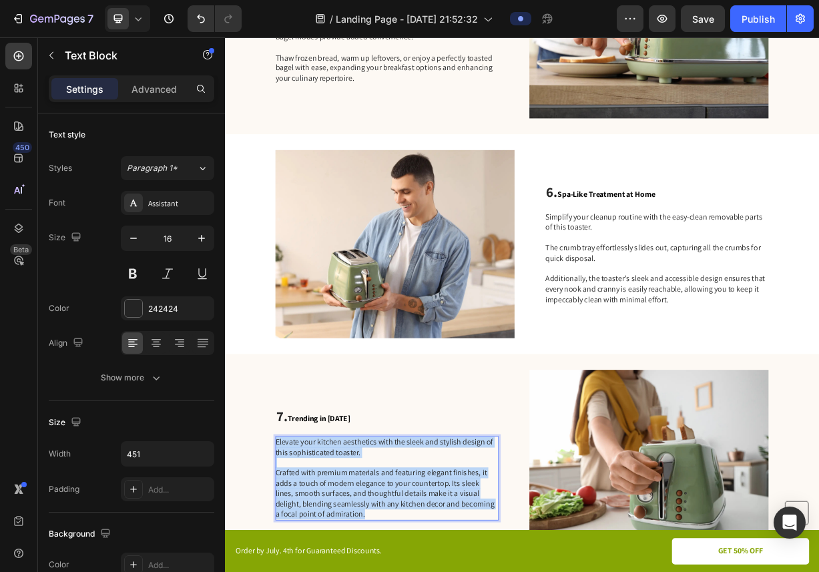
drag, startPoint x: 302, startPoint y: 583, endPoint x: 389, endPoint y: 682, distance: 131.5
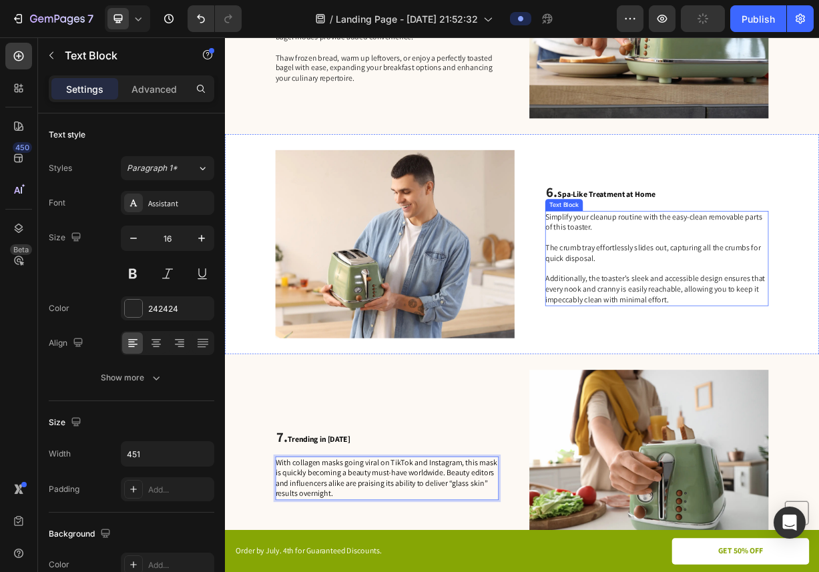
click at [765, 343] on p "Simplify your cleanup routine with the easy-clean removable parts of this toast…" at bounding box center [807, 334] width 300 height 125
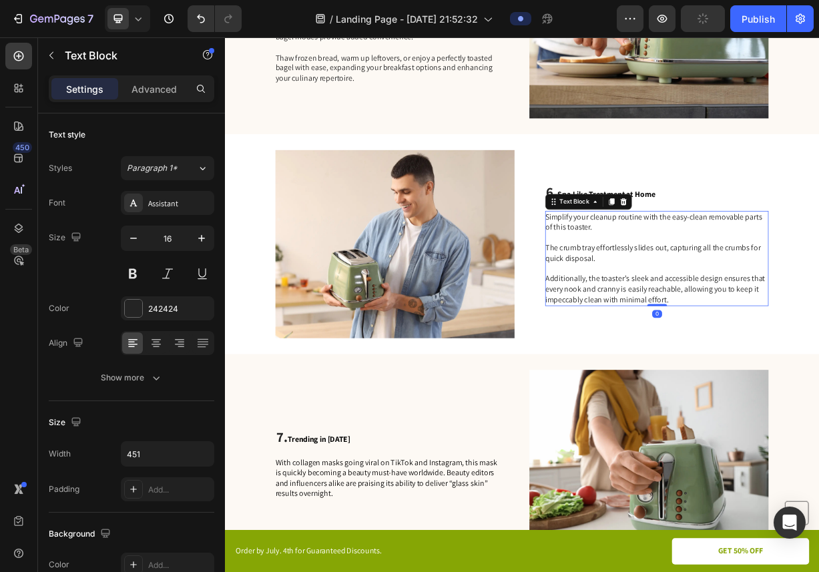
click at [819, 392] on p "Simplify your cleanup routine with the easy-clean removable parts of this toast…" at bounding box center [807, 334] width 300 height 125
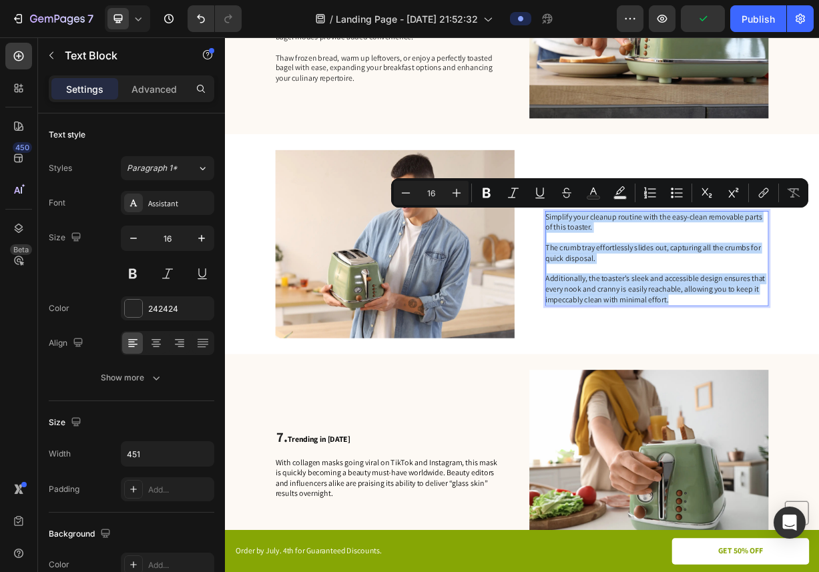
drag, startPoint x: 825, startPoint y: 392, endPoint x: 660, endPoint y: 278, distance: 200.2
click at [660, 278] on p "Simplify your cleanup routine with the easy-clean removable parts of this toast…" at bounding box center [807, 334] width 300 height 125
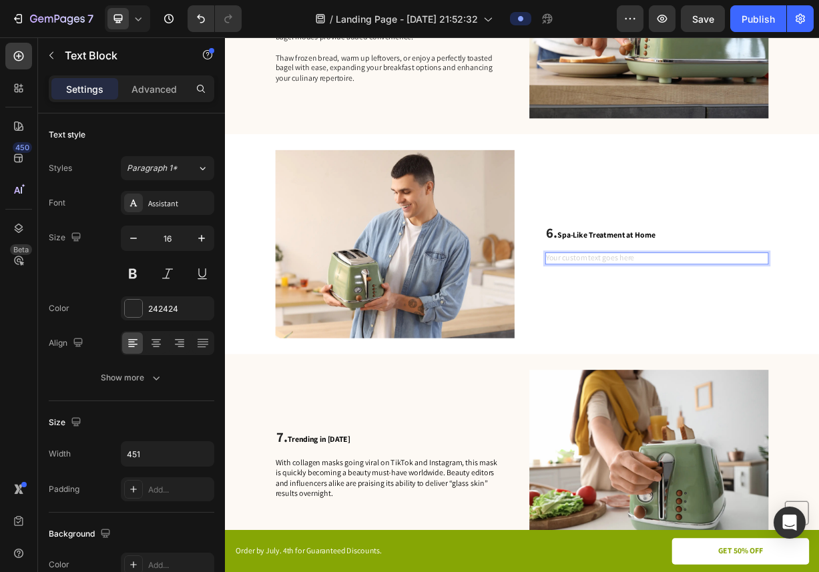
click at [700, 333] on div "Rich Text Editor. Editing area: main" at bounding box center [807, 335] width 301 height 17
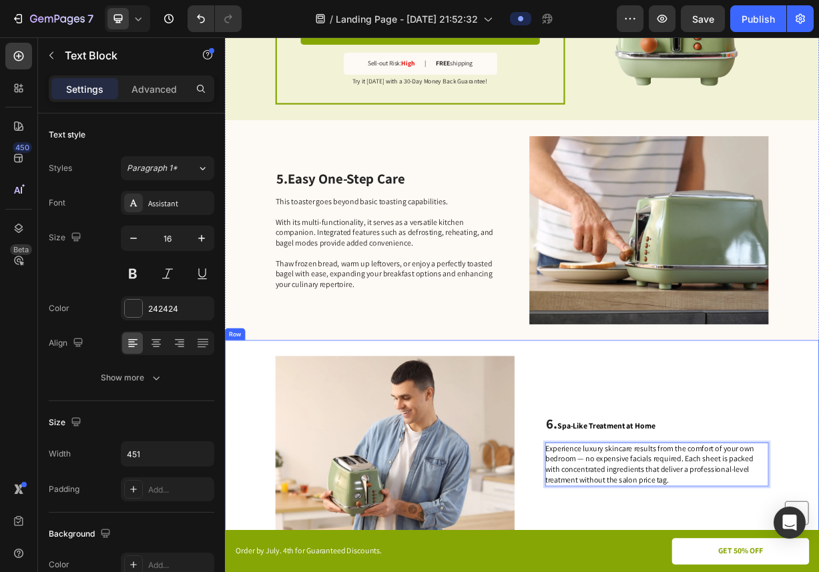
scroll to position [1749, 0]
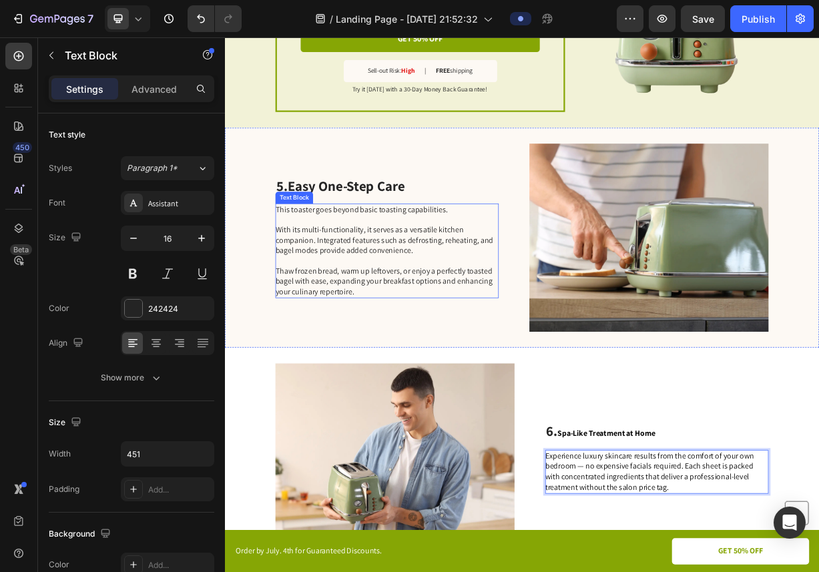
click at [364, 299] on p "This toaster goes beyond basic toasting capabilities. With its multi-functional…" at bounding box center [443, 324] width 300 height 125
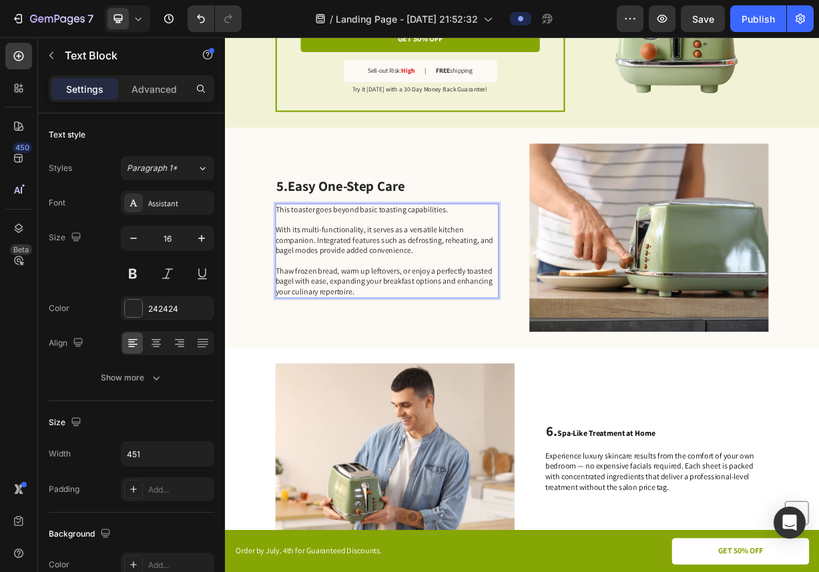
click at [300, 268] on p "This toaster goes beyond basic toasting capabilities. With its multi-functional…" at bounding box center [443, 324] width 300 height 125
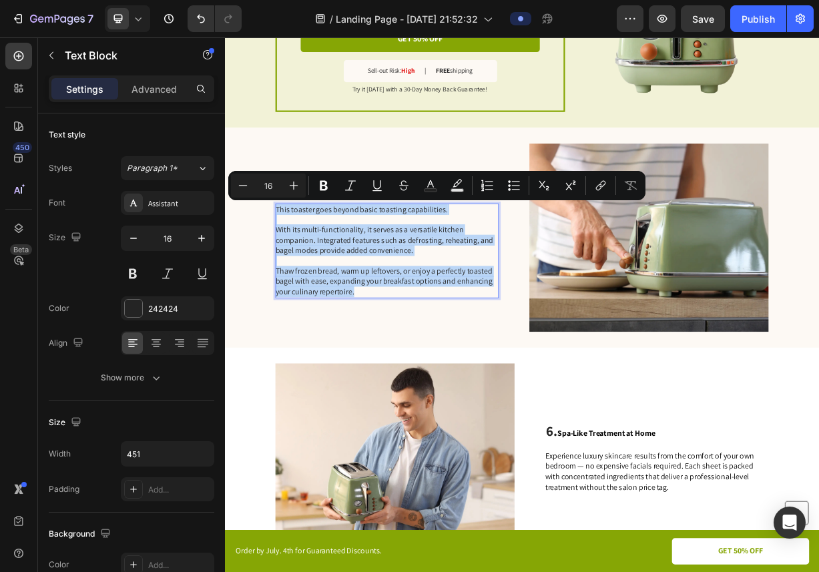
drag, startPoint x: 300, startPoint y: 268, endPoint x: 403, endPoint y: 381, distance: 152.2
click at [403, 382] on p "This toaster goes beyond basic toasting capabilities. With its multi-functional…" at bounding box center [443, 324] width 300 height 125
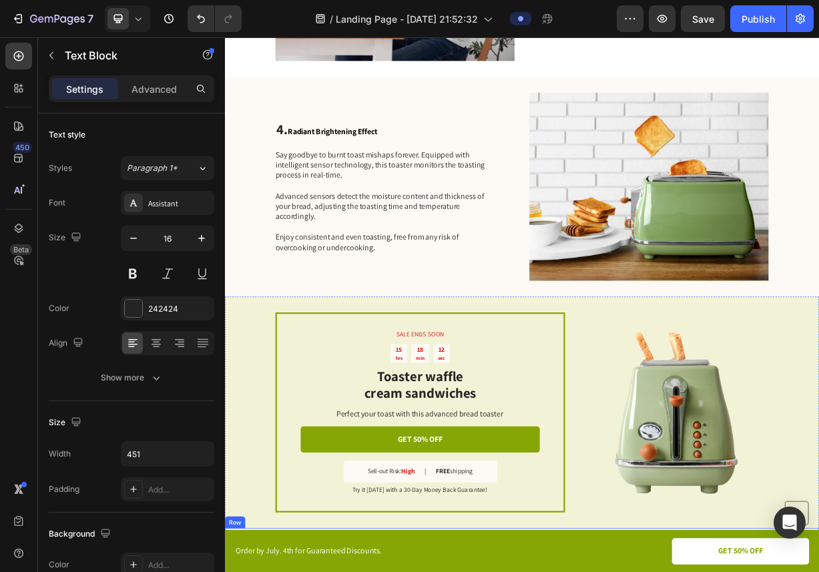
scroll to position [1148, 0]
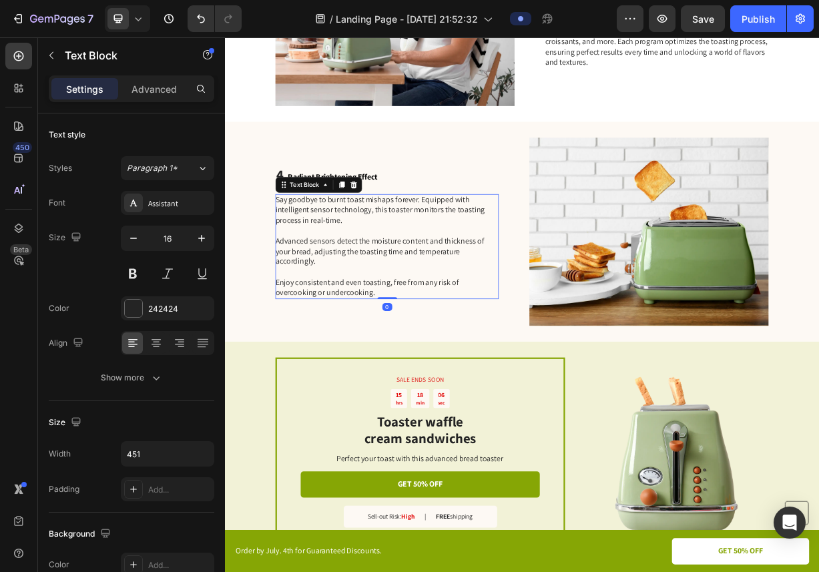
click at [300, 256] on p "Say goodbye to burnt toast mishaps forever. Equipped with intelligent sensor te…" at bounding box center [443, 319] width 300 height 139
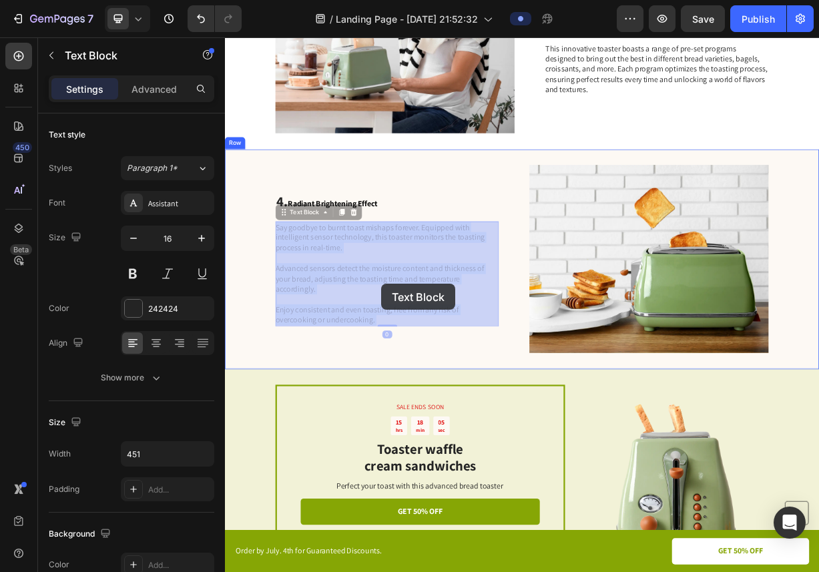
drag, startPoint x: 300, startPoint y: 256, endPoint x: 436, endPoint y: 369, distance: 176.9
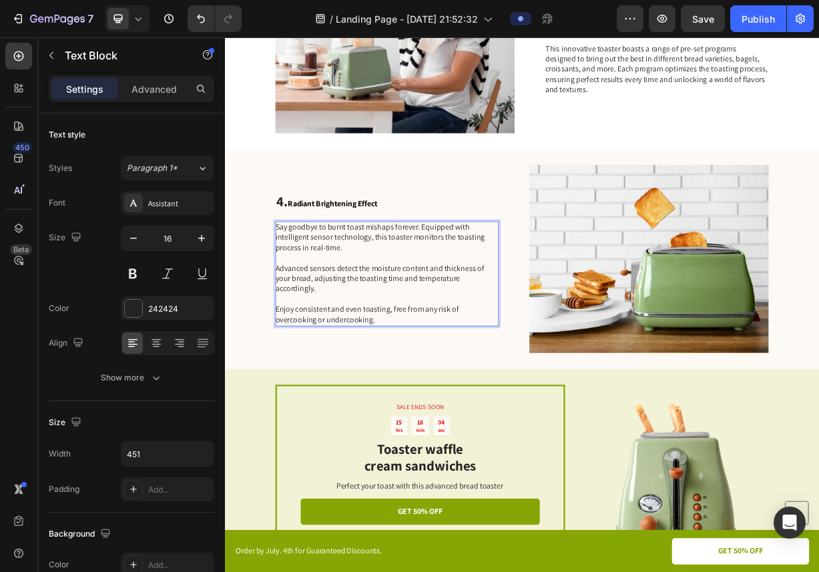
click at [419, 417] on p "Say goodbye to burnt toast mishaps forever. Equipped with intelligent sensor te…" at bounding box center [443, 355] width 300 height 139
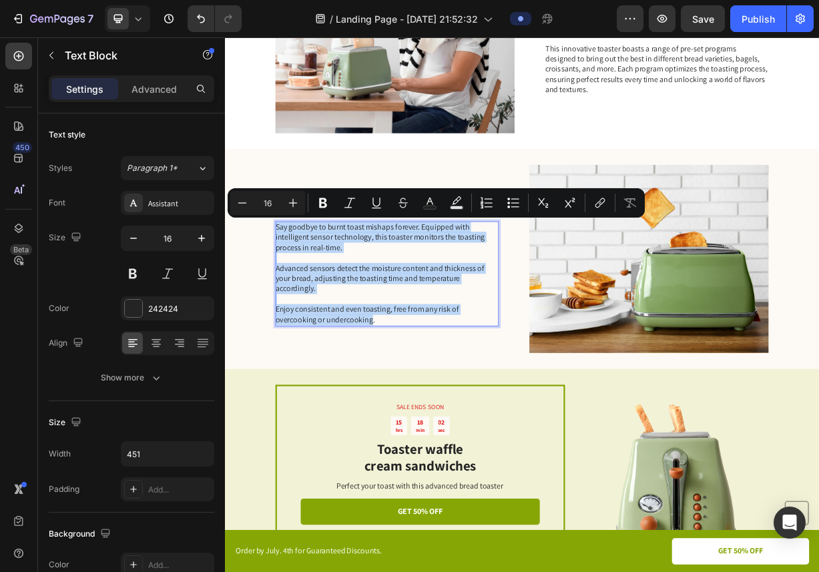
drag, startPoint x: 419, startPoint y: 417, endPoint x: 302, endPoint y: 290, distance: 172.0
click at [302, 291] on p "Say goodbye to burnt toast mishaps forever. Equipped with intelligent sensor te…" at bounding box center [443, 355] width 300 height 139
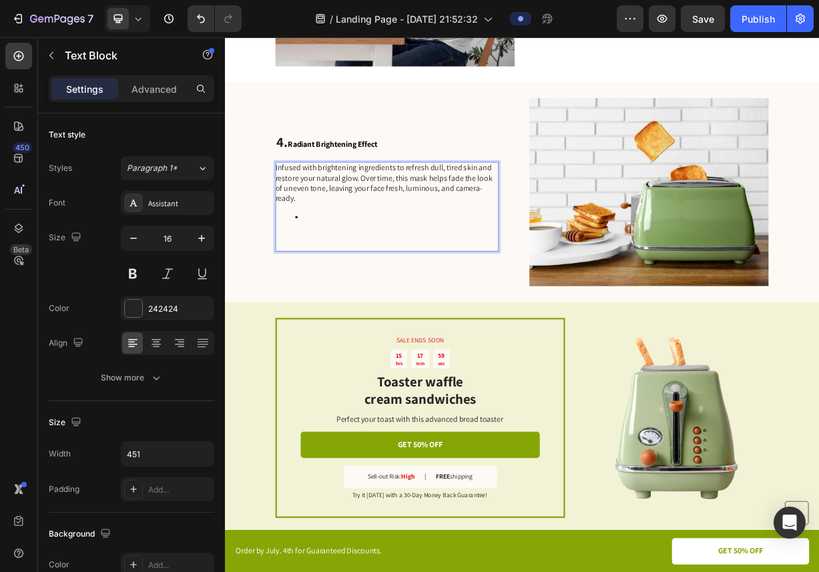
scroll to position [1181, 0]
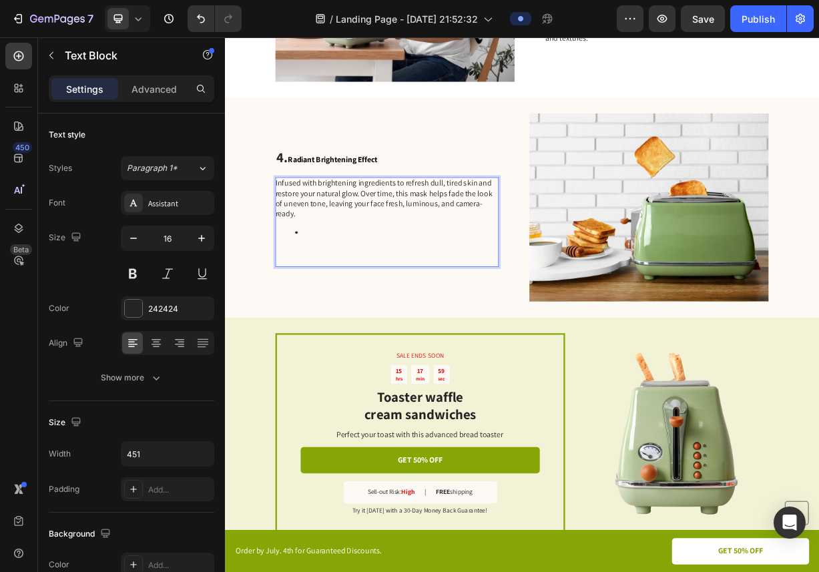
click at [308, 338] on p "Rich Text Editor. Editing area: main" at bounding box center [443, 332] width 300 height 28
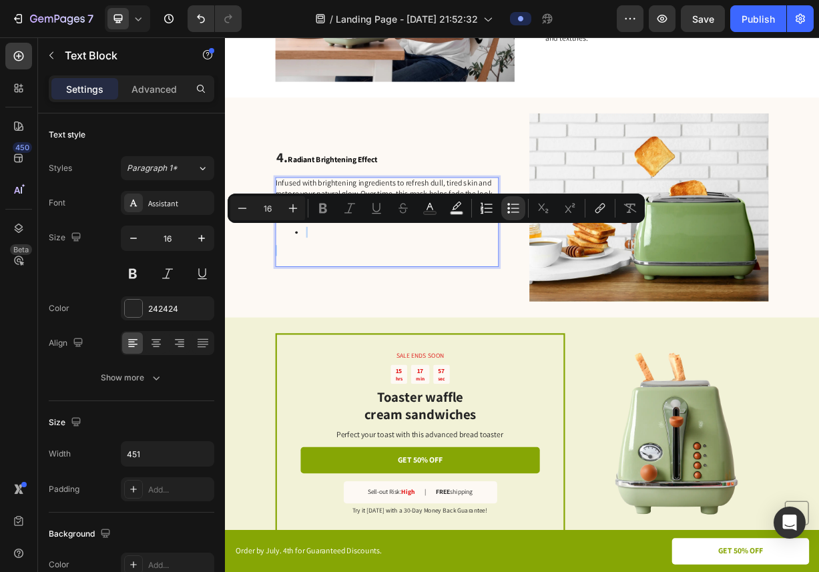
drag, startPoint x: 308, startPoint y: 338, endPoint x: 325, endPoint y: 288, distance: 52.8
click at [326, 287] on div "Infused with brightening ingredients to refresh dull, tired skin and restore yo…" at bounding box center [443, 287] width 301 height 122
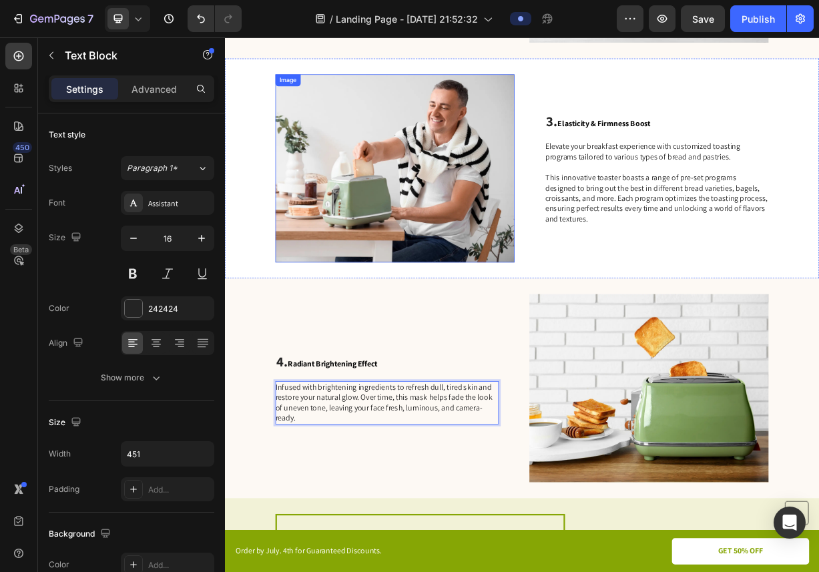
scroll to position [889, 0]
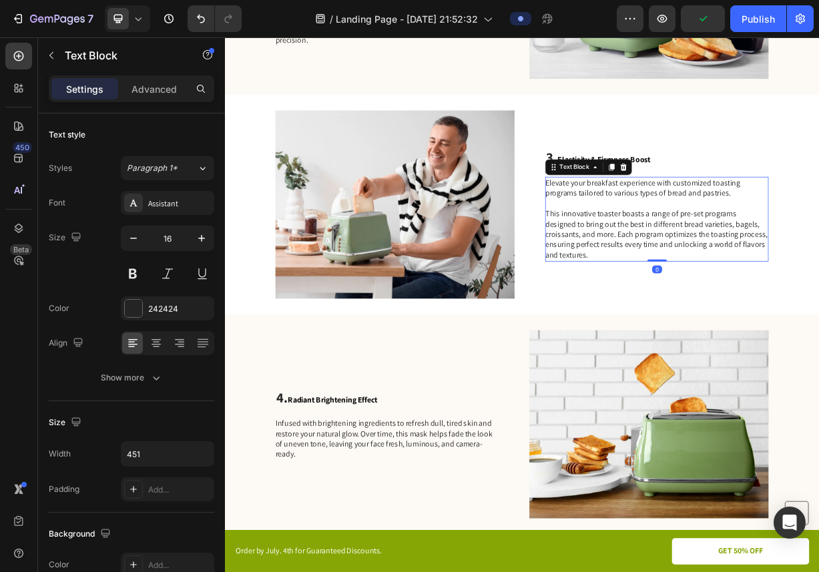
click at [694, 323] on p "This innovative toaster boasts a range of pre-set programs designed to bring ou…" at bounding box center [807, 302] width 300 height 69
click at [694, 329] on p "This innovative toaster boasts a range of pre-set programs designed to bring ou…" at bounding box center [807, 302] width 300 height 69
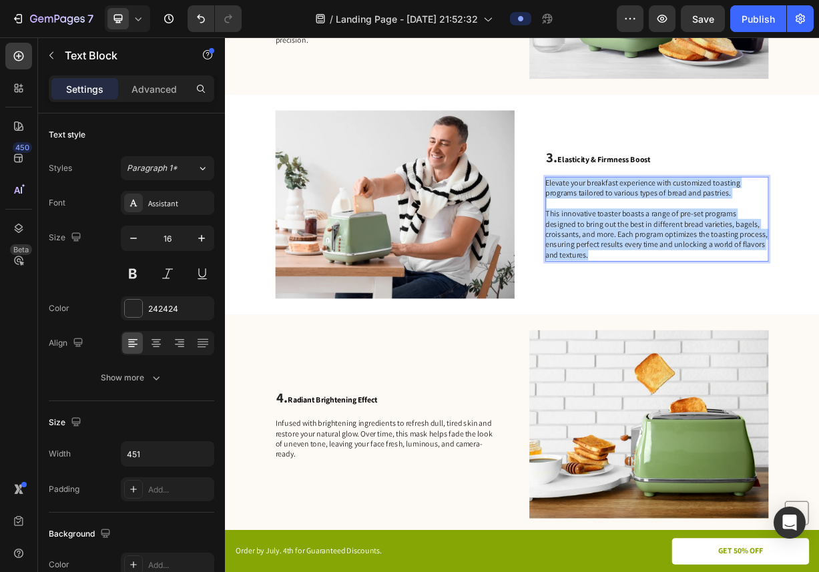
drag, startPoint x: 694, startPoint y: 329, endPoint x: 659, endPoint y: 230, distance: 105.6
click at [659, 230] on div "Elevate your breakfast experience with customized toasting programs tailored to…" at bounding box center [807, 282] width 301 height 114
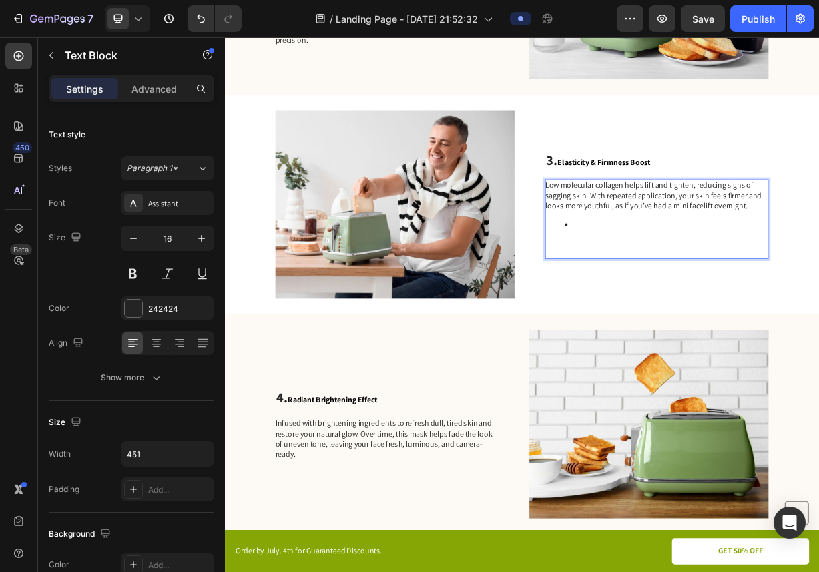
scroll to position [878, 0]
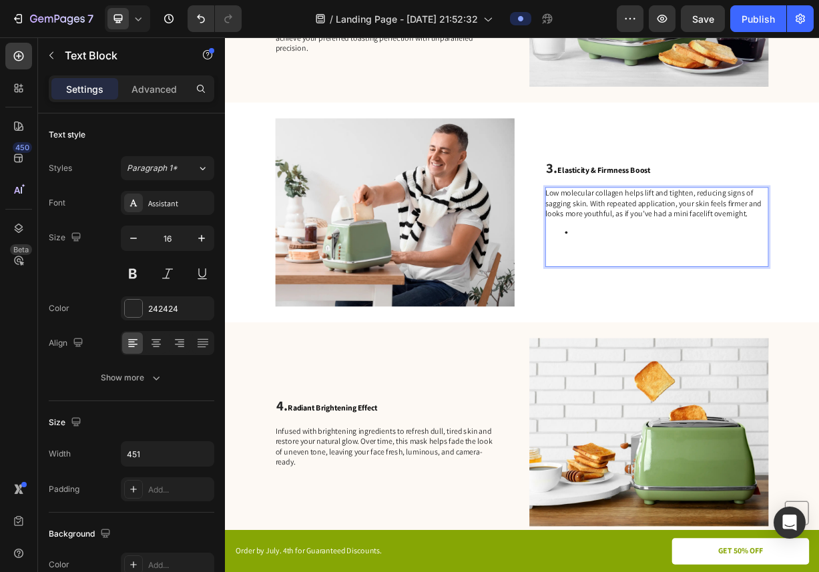
click at [681, 323] on p "Rich Text Editor. Editing area: main" at bounding box center [807, 331] width 300 height 28
click at [692, 328] on p "⁠⁠⁠⁠⁠⁠⁠" at bounding box center [807, 331] width 300 height 28
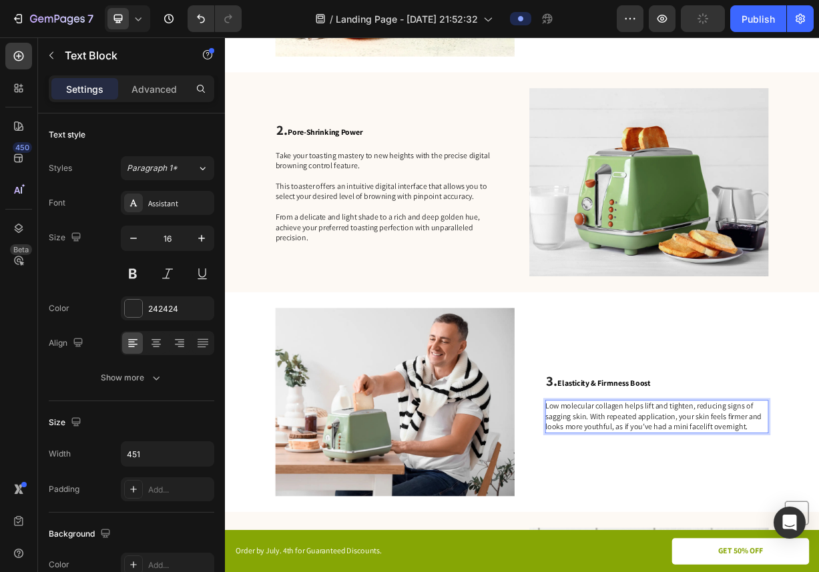
scroll to position [606, 0]
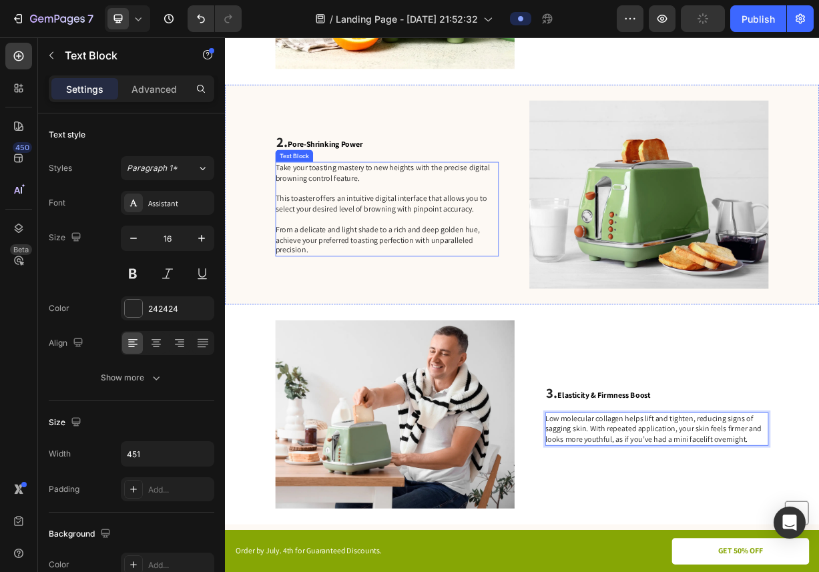
click at [470, 275] on p "Take your toasting mastery to new heights with the precise digital browning con…" at bounding box center [443, 268] width 300 height 125
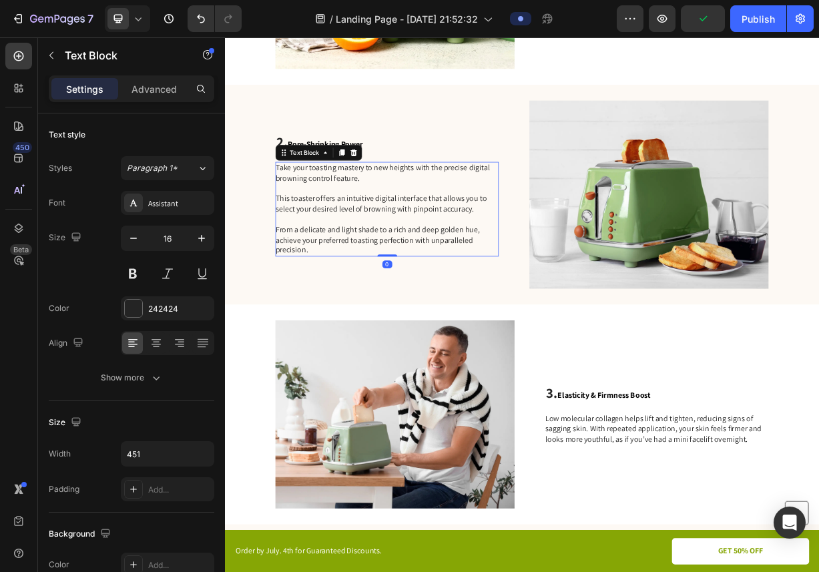
click at [361, 324] on p "Take your toasting mastery to new heights with the precise digital browning con…" at bounding box center [443, 268] width 300 height 125
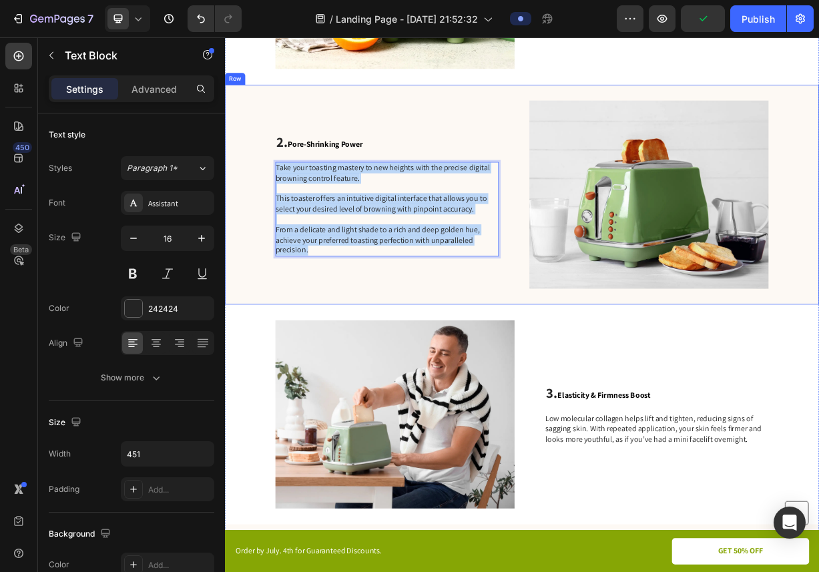
drag, startPoint x: 361, startPoint y: 324, endPoint x: 292, endPoint y: 214, distance: 130.2
click at [292, 213] on div "2. Pore-Shrinking Power Heading Take your toasting mastery to new heights with …" at bounding box center [625, 249] width 801 height 296
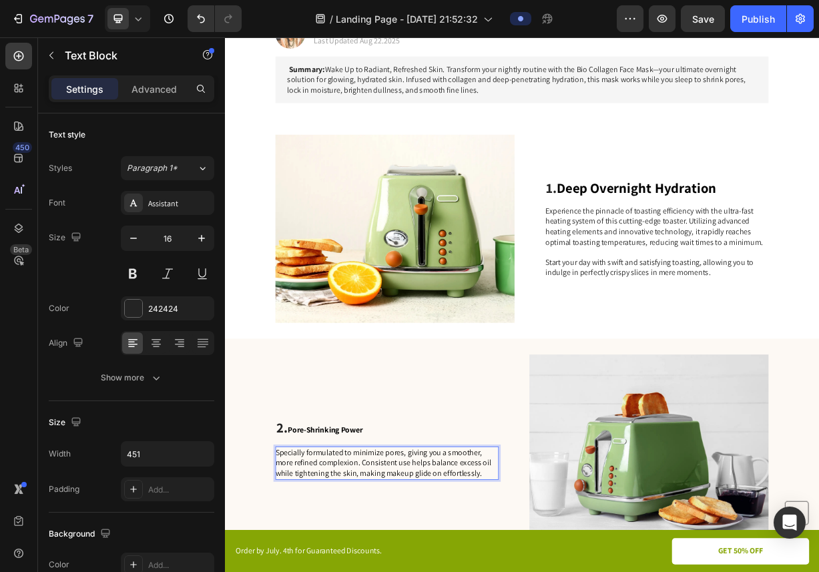
scroll to position [258, 0]
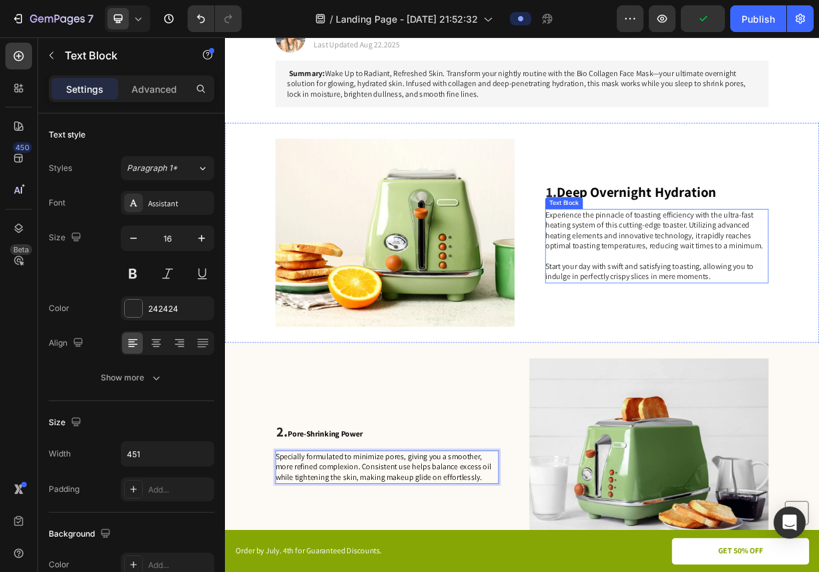
click at [819, 350] on p "Experience the pinnacle of toasting efficiency with the ultra-fast heating syst…" at bounding box center [807, 318] width 300 height 97
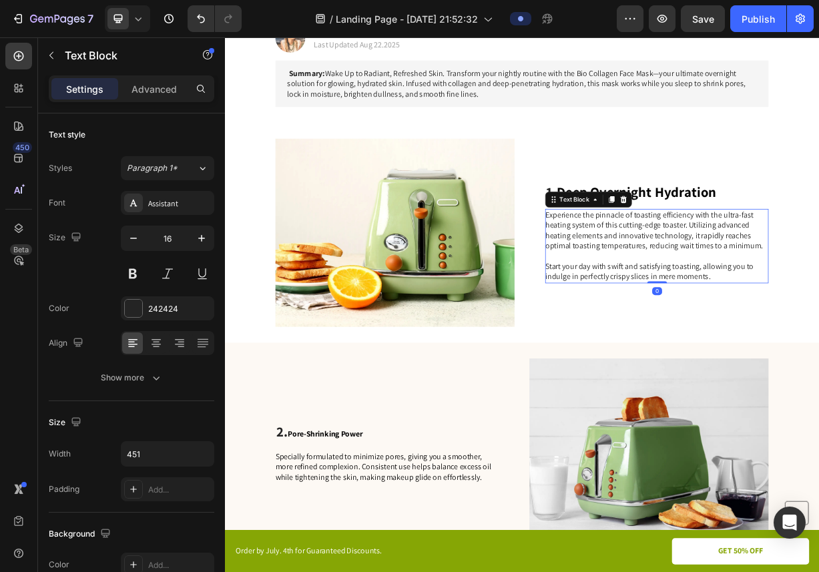
click at [819, 360] on p "Experience the pinnacle of toasting efficiency with the ultra-fast heating syst…" at bounding box center [807, 318] width 300 height 97
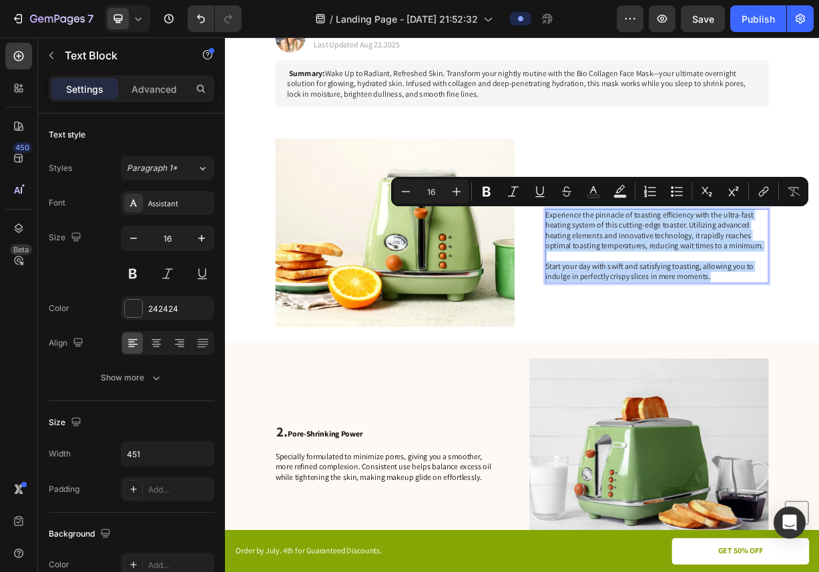
drag, startPoint x: 881, startPoint y: 360, endPoint x: 660, endPoint y: 274, distance: 237.2
click at [660, 274] on p "Experience the pinnacle of toasting efficiency with the ultra-fast heating syst…" at bounding box center [807, 318] width 300 height 97
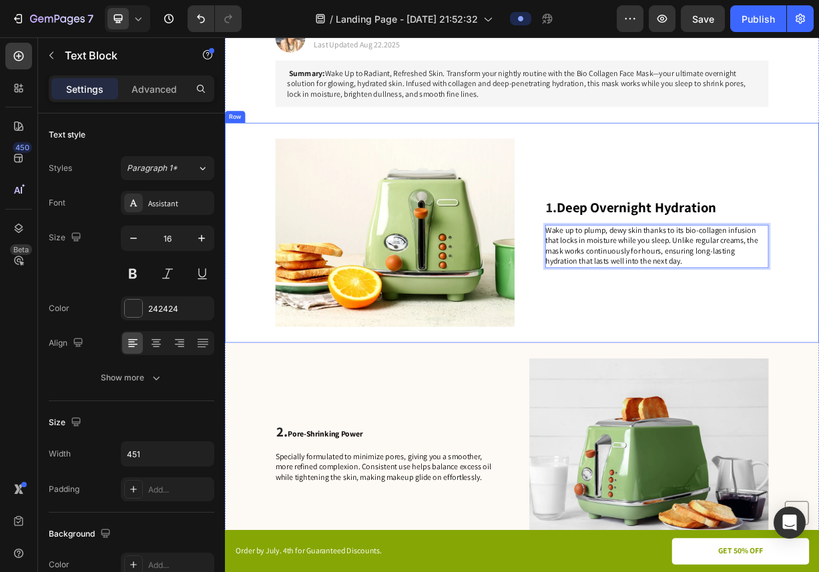
click at [637, 374] on div "Image 1. Deep Overnight Hydration Heading Wake up to plump, dewy skin thanks to…" at bounding box center [625, 300] width 801 height 296
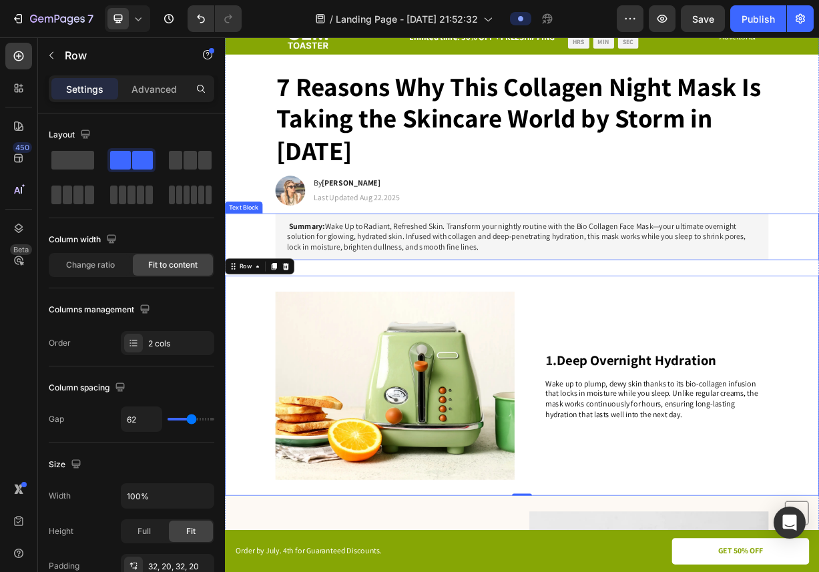
scroll to position [89, 0]
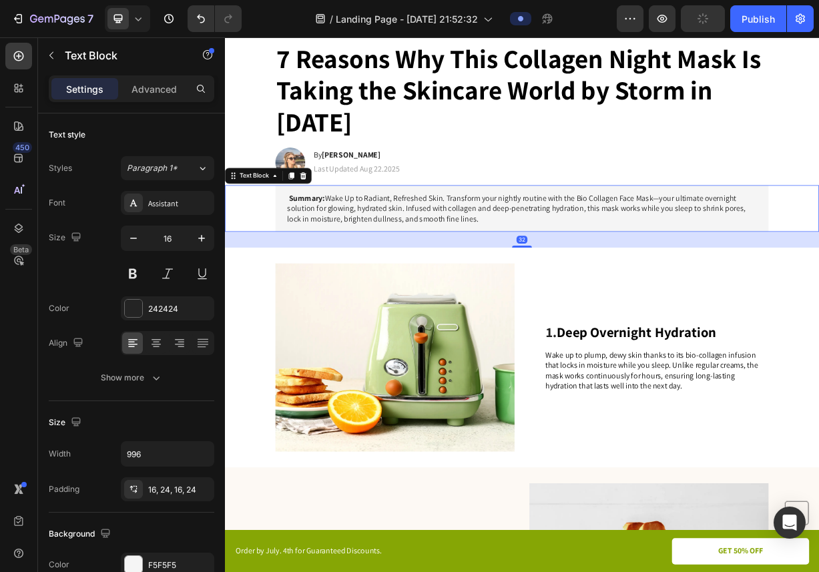
click at [282, 291] on div "Summary: Wake Up to Radiant, Refreshed Skin. Transform your nightly routine wit…" at bounding box center [625, 267] width 775 height 63
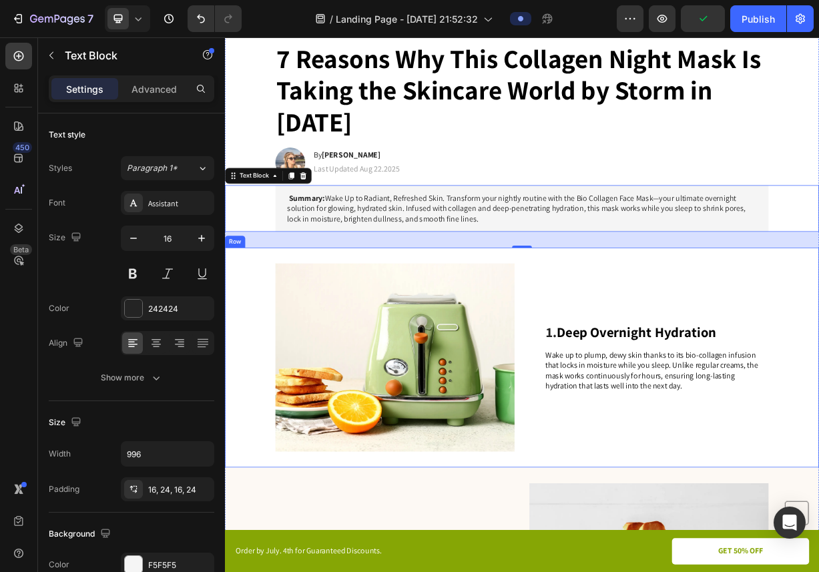
click at [261, 381] on div "Image 1. Deep Overnight Hydration Heading Wake up to plump, dewy skin thanks to…" at bounding box center [625, 468] width 801 height 296
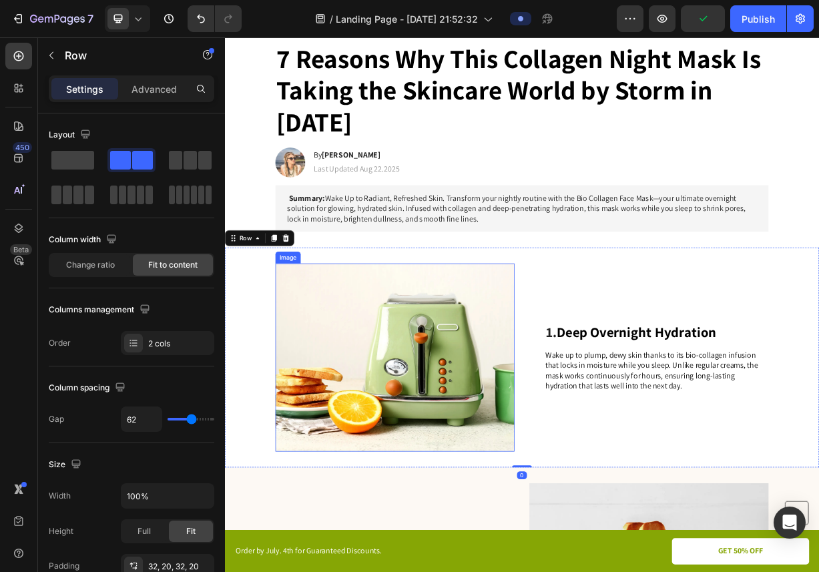
click at [381, 445] on img at bounding box center [454, 469] width 322 height 254
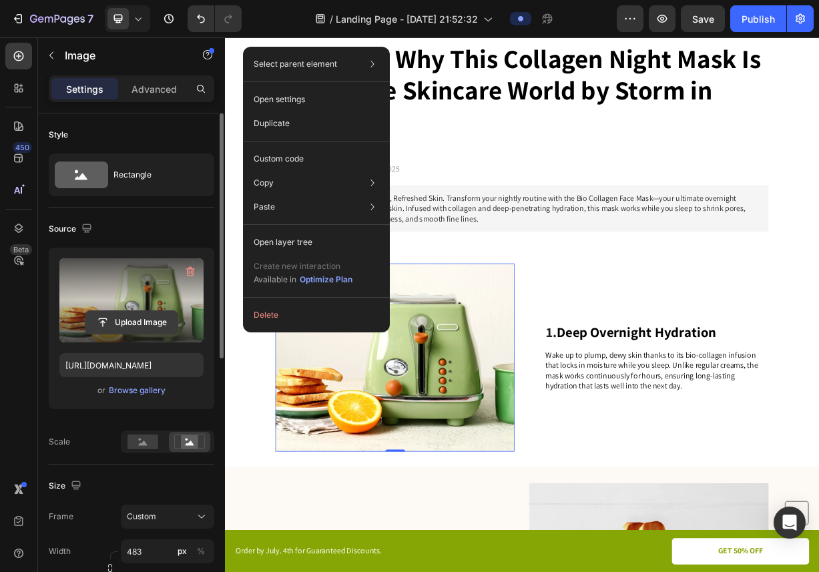
click at [132, 318] on input "file" at bounding box center [131, 322] width 92 height 23
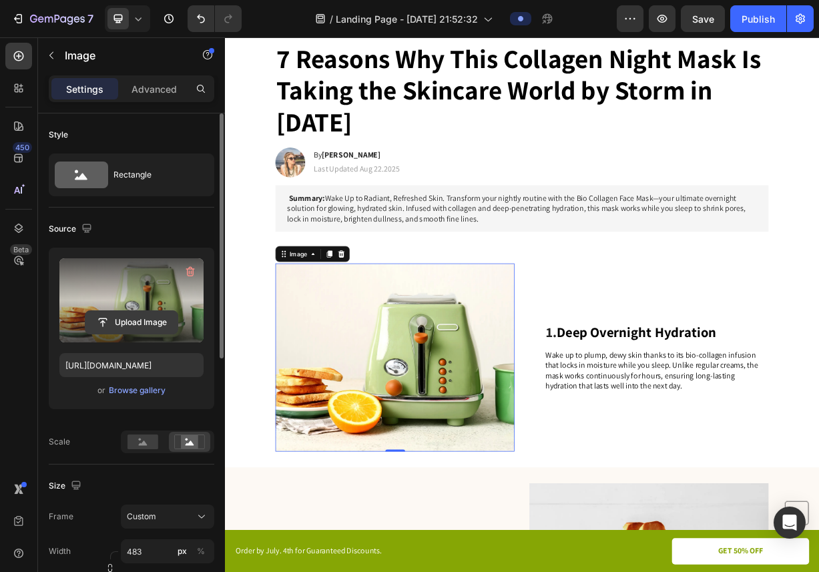
type input "C:\fakepath\Scf5c7463aa944f4e8d0237c89549fd593.jpg_960x960q75.jpg_.avif"
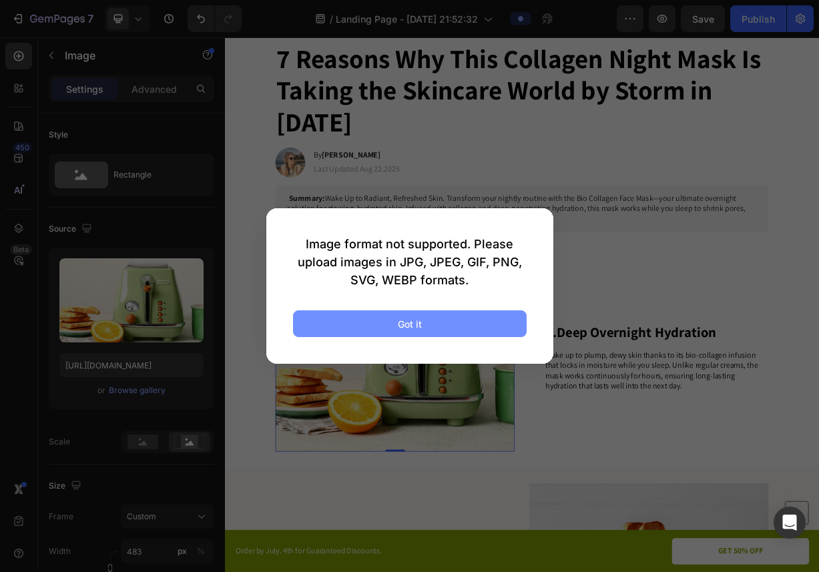
click at [401, 319] on div "Got it" at bounding box center [410, 324] width 24 height 14
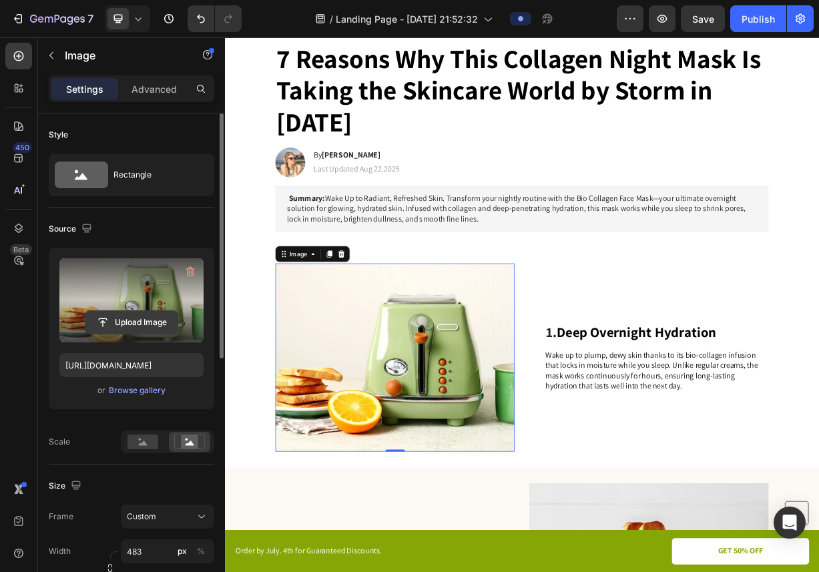
click at [142, 318] on input "file" at bounding box center [131, 322] width 92 height 23
click at [114, 326] on input "file" at bounding box center [131, 322] width 92 height 23
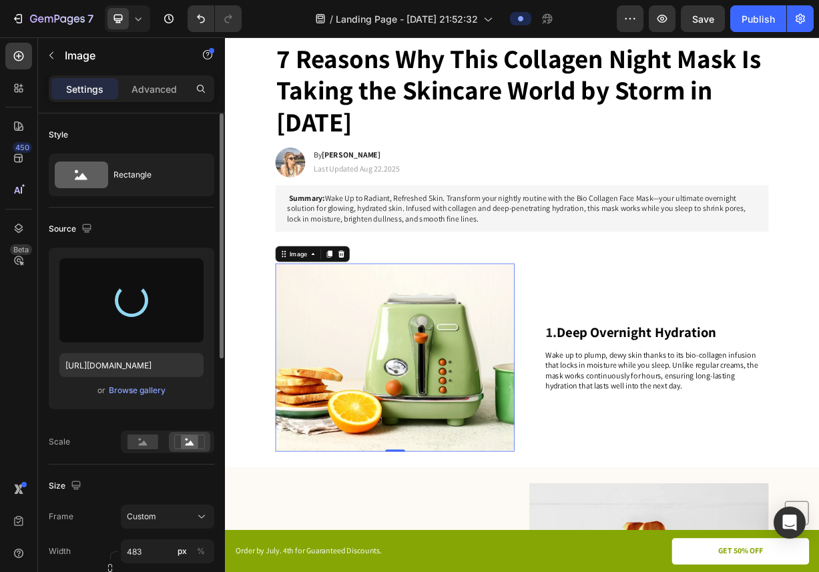
type input "[URL][DOMAIN_NAME]"
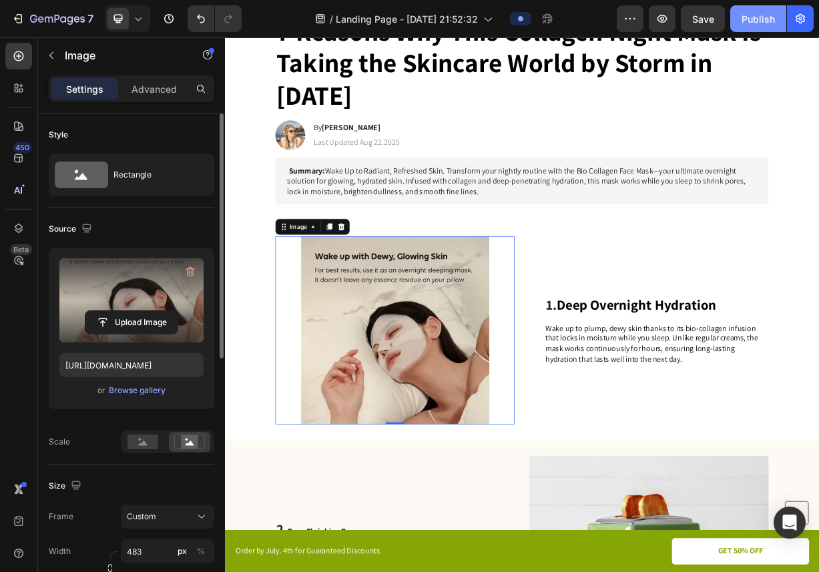
scroll to position [127, 0]
click at [539, 350] on img at bounding box center [454, 431] width 322 height 254
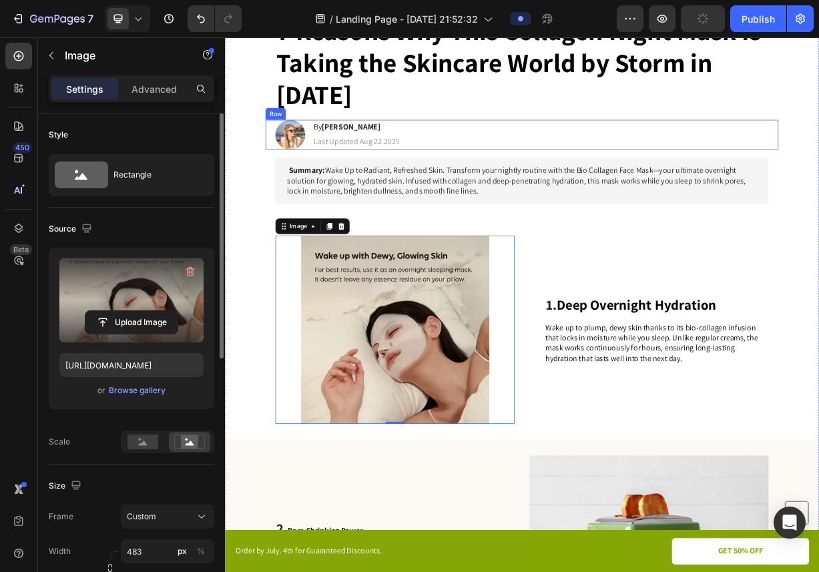
click at [463, 173] on div "Image By [PERSON_NAME] Heading Last Updated Aug 22.2025 Text [GEOGRAPHIC_DATA]" at bounding box center [626, 168] width 692 height 40
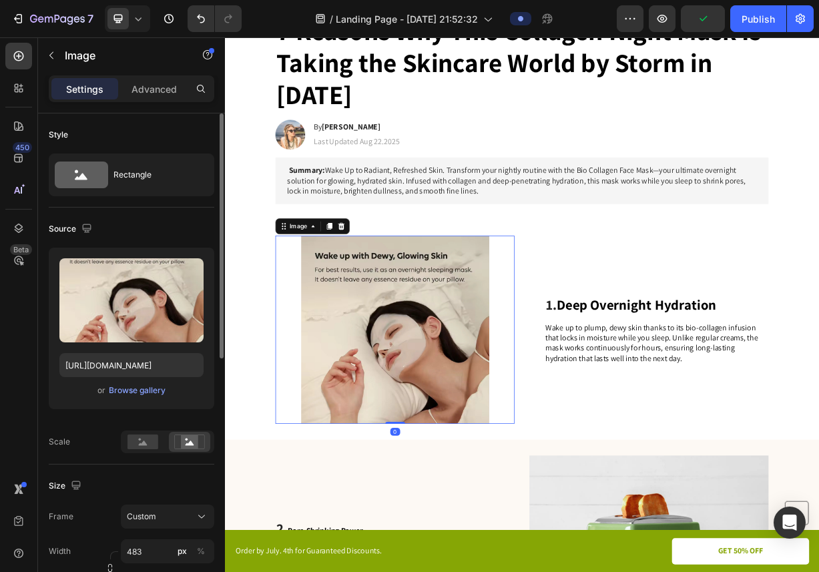
click at [543, 404] on img at bounding box center [454, 431] width 322 height 254
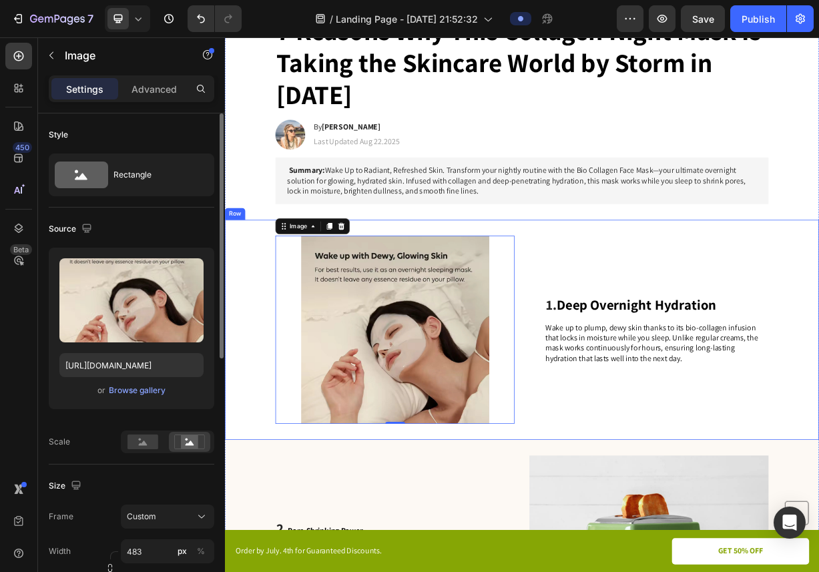
click at [654, 329] on div "Image 0 1. Deep Overnight Hydration Heading Wake up to plump, dewy skin thanks …" at bounding box center [625, 431] width 801 height 296
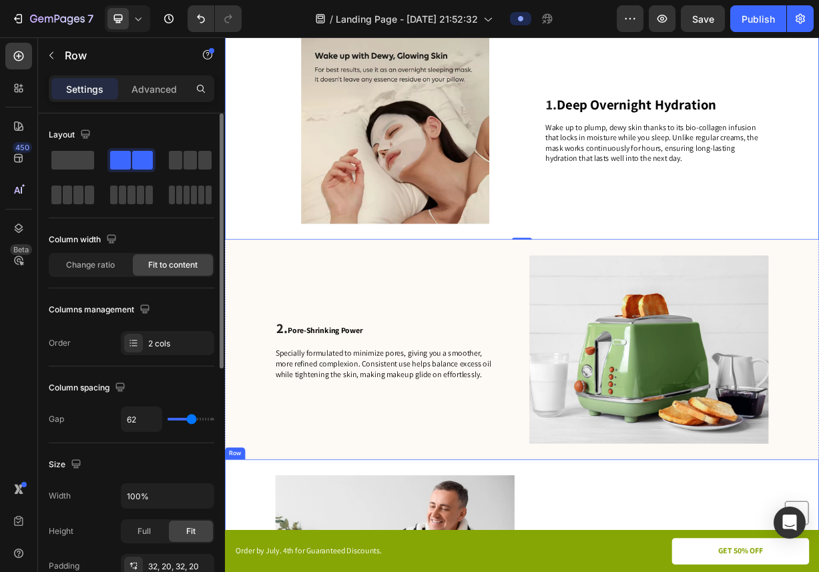
scroll to position [398, 0]
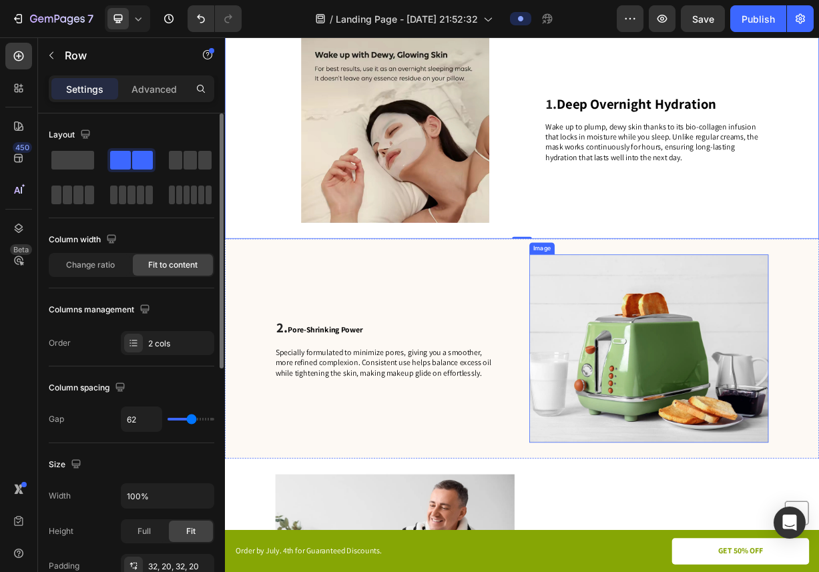
click at [743, 457] on img at bounding box center [797, 457] width 322 height 254
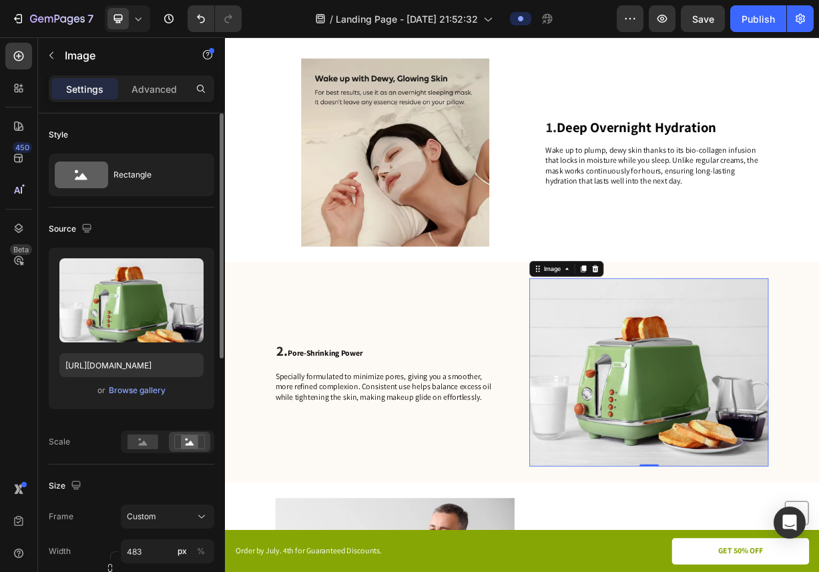
scroll to position [365, 0]
click at [699, 172] on div "1. Deep Overnight Hydration Heading Wake up to plump, dewy skin thanks to its b…" at bounding box center [807, 193] width 301 height 254
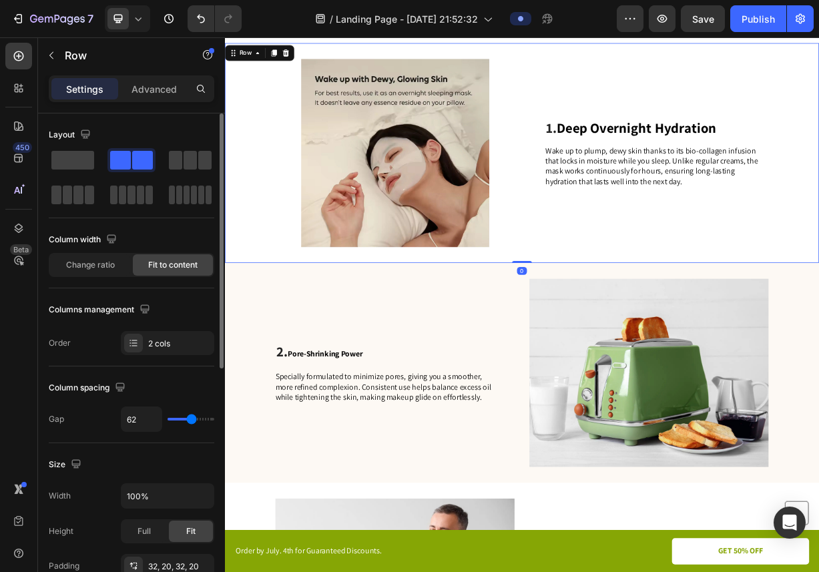
click at [692, 157] on span "Deep Overnight Hydration" at bounding box center [779, 158] width 215 height 25
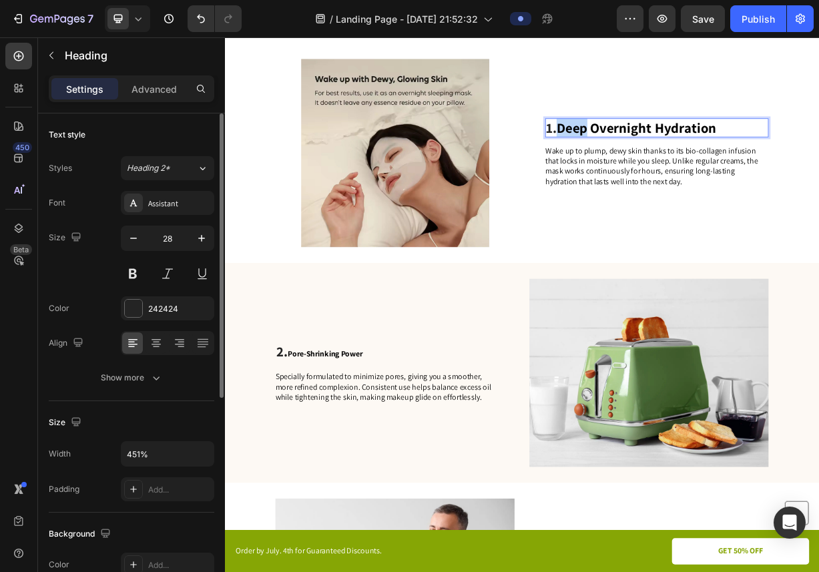
click at [702, 156] on span "Deep Overnight Hydration" at bounding box center [779, 158] width 215 height 25
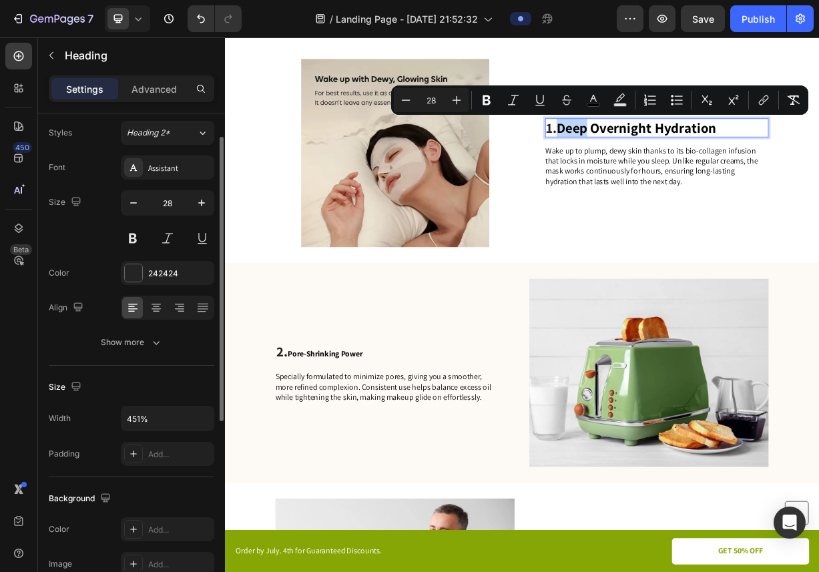
scroll to position [38, 0]
click at [158, 167] on div "Assistant" at bounding box center [179, 166] width 63 height 12
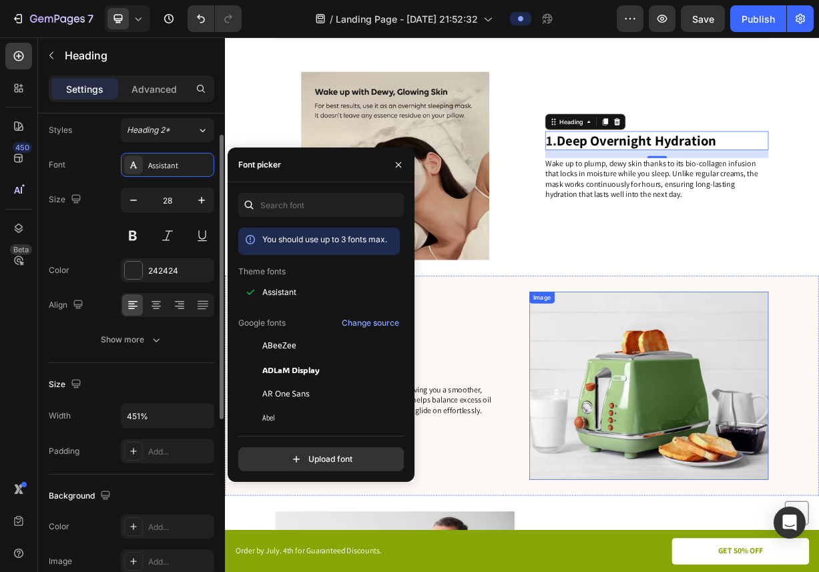
scroll to position [344, 0]
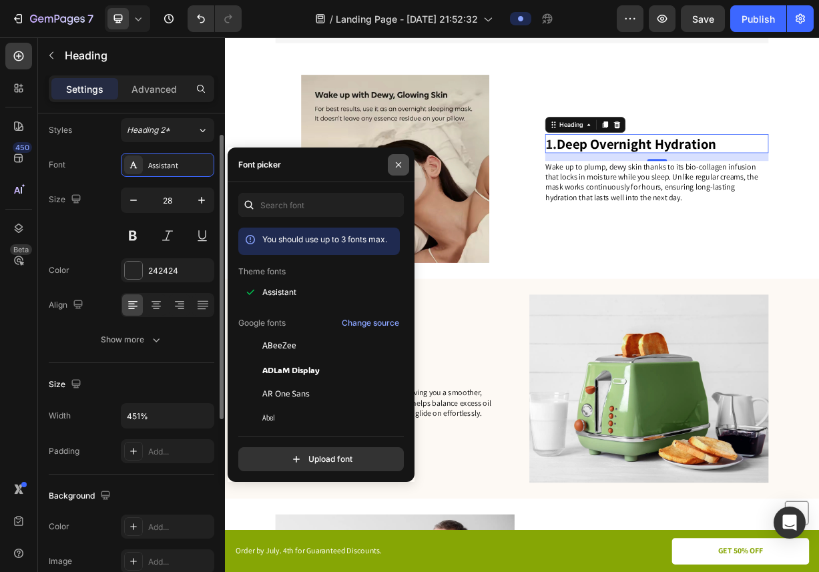
click at [403, 162] on icon "button" at bounding box center [398, 165] width 11 height 11
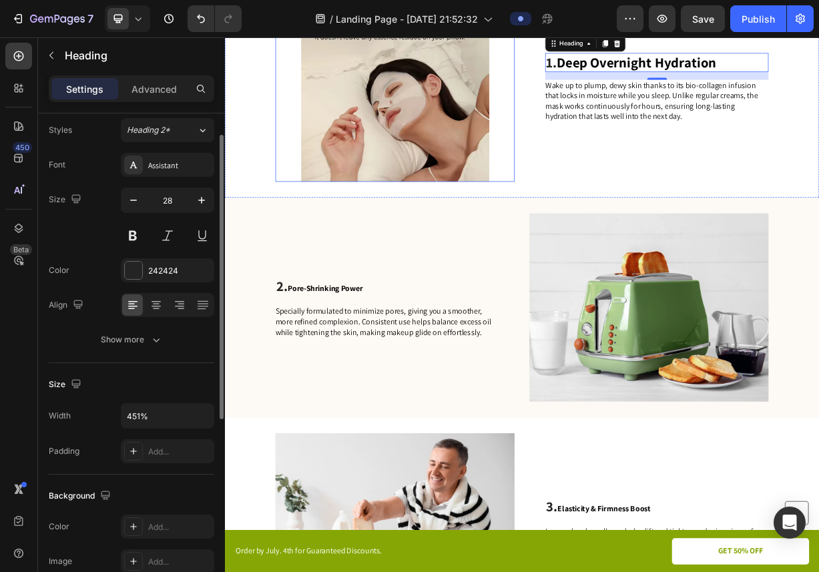
scroll to position [457, 0]
